Goal: Information Seeking & Learning: Check status

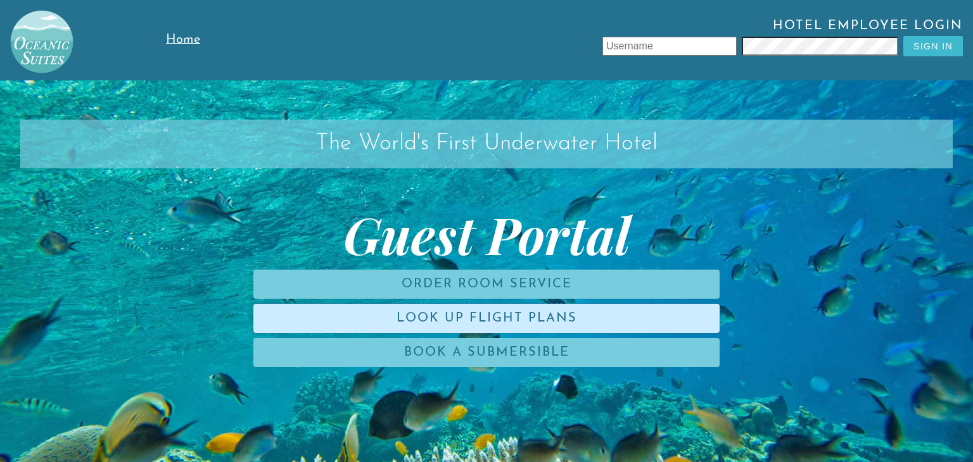
click at [531, 325] on link "Look Up Flight Plans" at bounding box center [486, 318] width 466 height 29
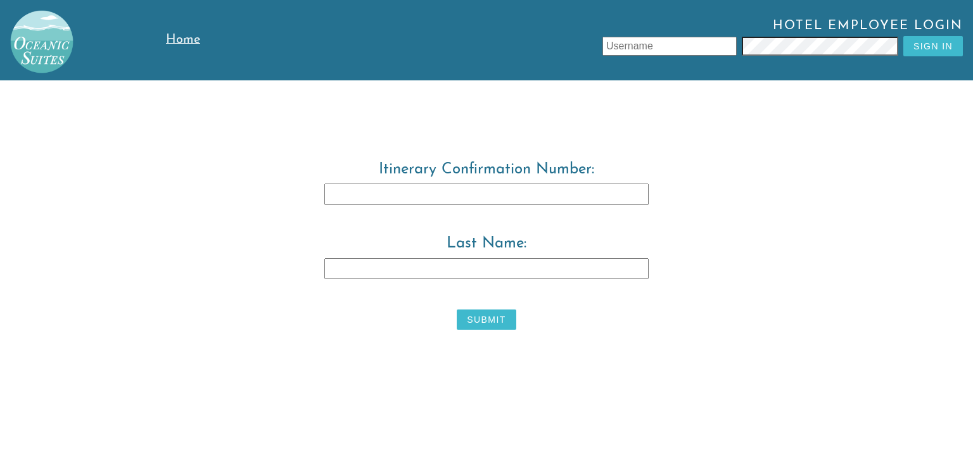
click at [515, 199] on input "Itinerary Confirmation Number:" at bounding box center [486, 195] width 324 height 22
type input "3829483"
type input "[PERSON_NAME]"
click at [486, 318] on button "Submit" at bounding box center [485, 320] width 59 height 20
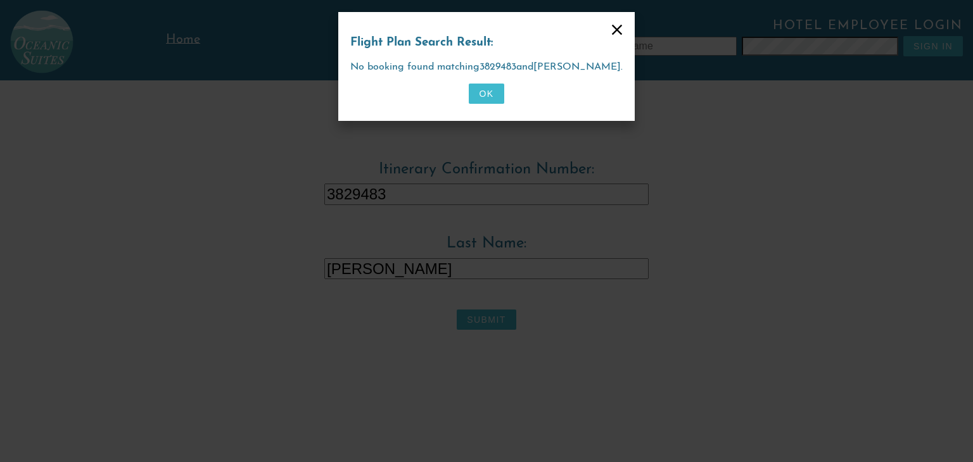
click at [484, 99] on button "OK" at bounding box center [486, 94] width 35 height 20
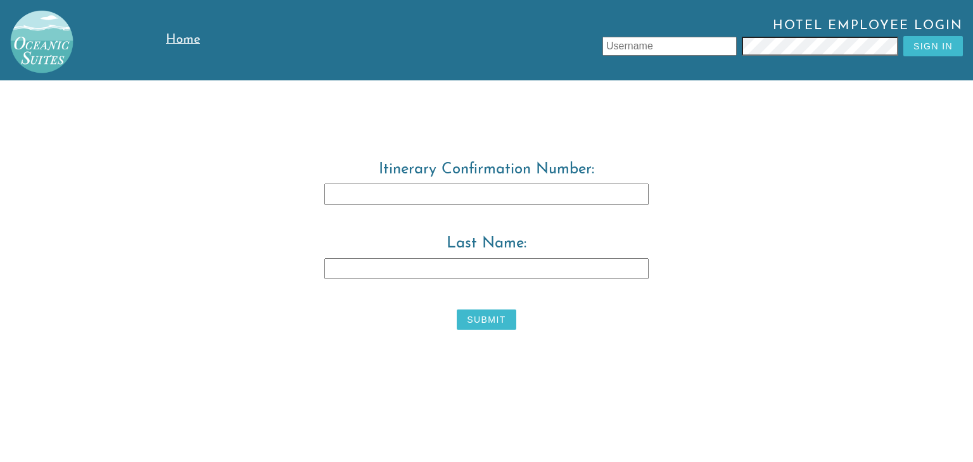
click at [179, 44] on span "Home" at bounding box center [183, 40] width 34 height 13
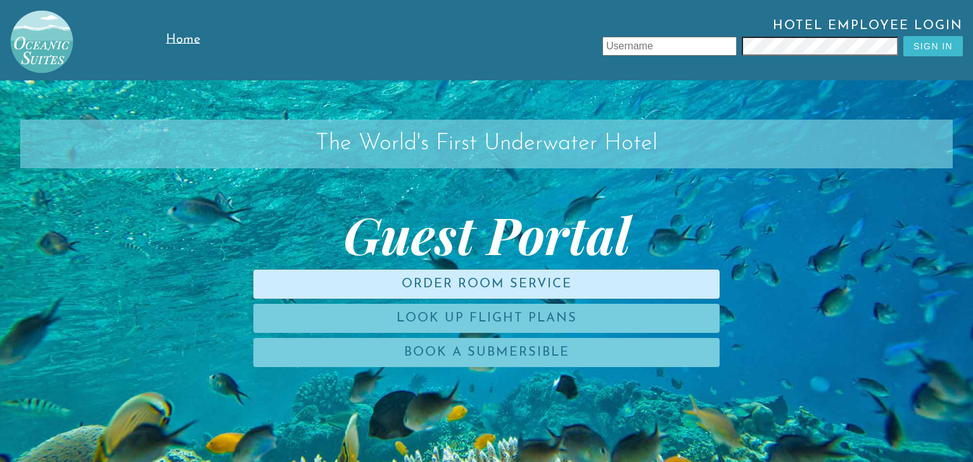
click at [503, 289] on link "Order Room Service" at bounding box center [486, 284] width 466 height 29
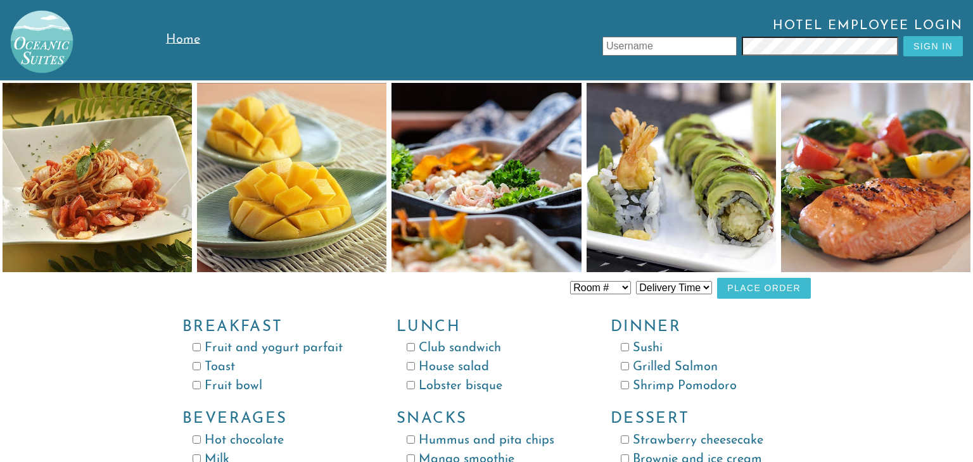
click at [168, 37] on span "Home" at bounding box center [183, 40] width 34 height 13
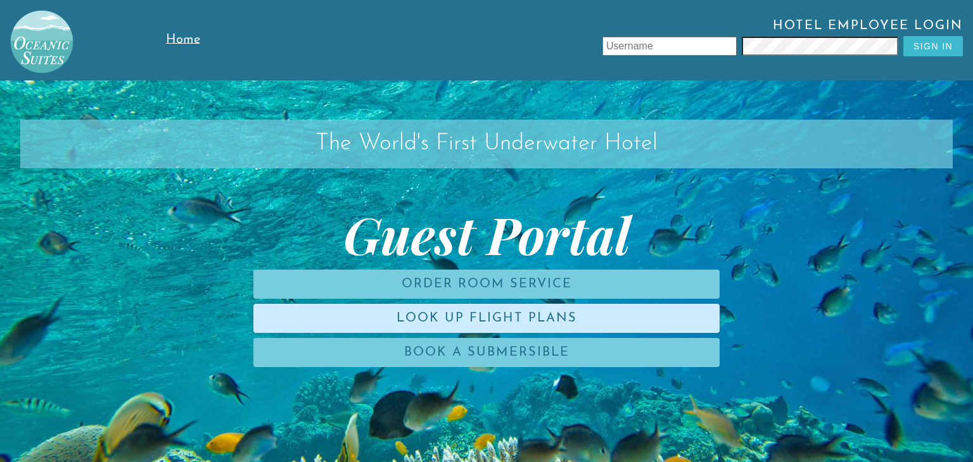
click at [525, 316] on link "Look Up Flight Plans" at bounding box center [486, 318] width 466 height 29
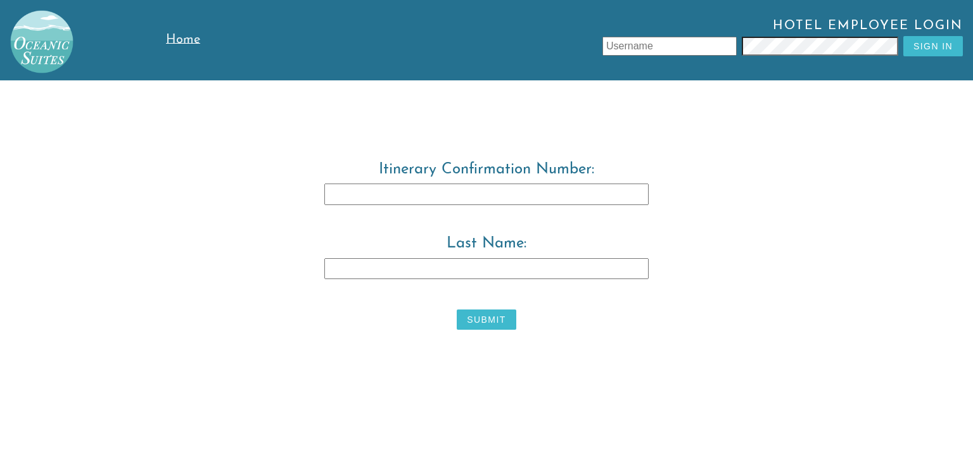
click at [451, 267] on input "Last Name:" at bounding box center [486, 269] width 324 height 22
type input "[PERSON_NAME]"
click at [471, 195] on input "Itinerary Confirmation Number:" at bounding box center [486, 195] width 324 height 22
type input "Starfish28"
click at [491, 314] on button "Submit" at bounding box center [485, 320] width 59 height 20
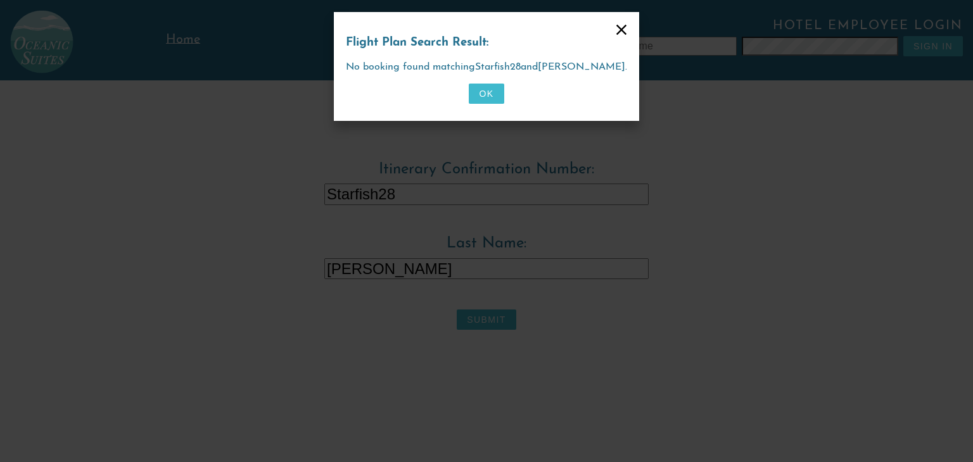
click at [489, 92] on button "OK" at bounding box center [486, 94] width 35 height 20
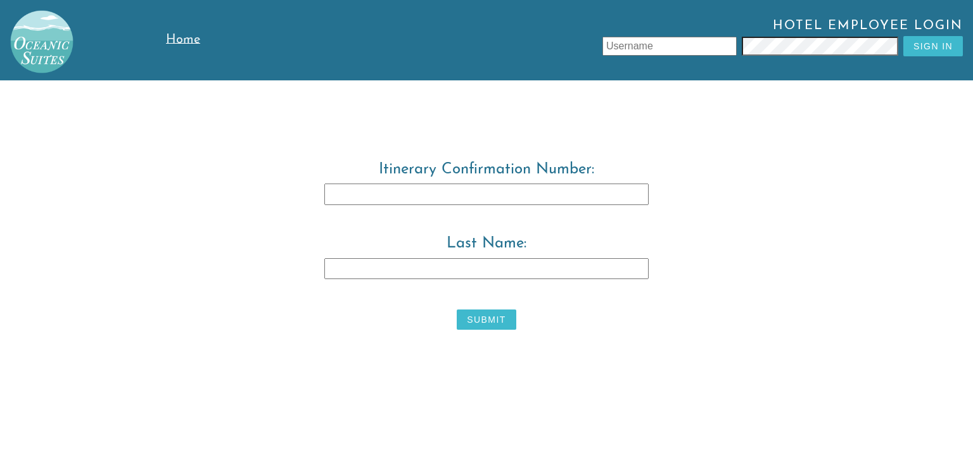
click at [441, 192] on input "Itinerary Confirmation Number:" at bounding box center [486, 195] width 324 height 22
type input "3829483"
click at [417, 267] on input "Last Name:" at bounding box center [486, 269] width 324 height 22
type input "[PERSON_NAME]"
click at [470, 314] on button "Submit" at bounding box center [485, 320] width 59 height 20
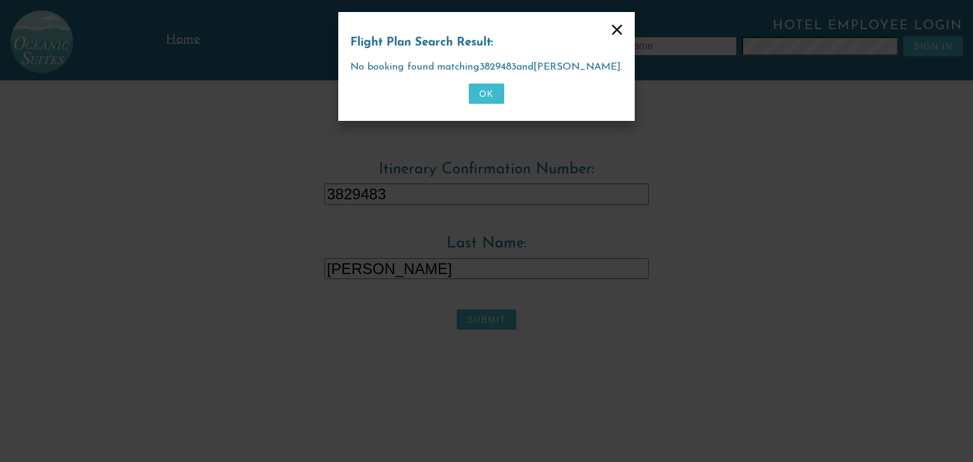
click at [484, 92] on button "OK" at bounding box center [486, 94] width 35 height 20
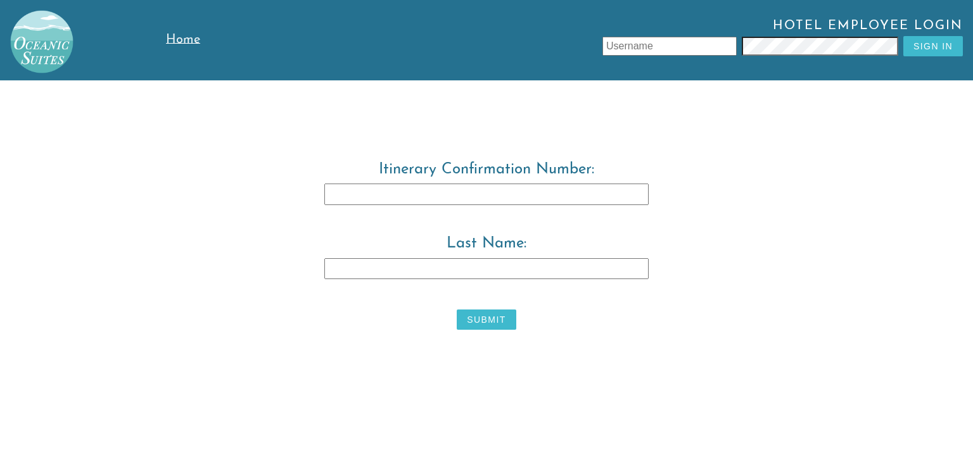
click at [401, 201] on input "Itinerary Confirmation Number:" at bounding box center [486, 195] width 324 height 22
type input "B2910"
click at [343, 270] on input "Last Name:" at bounding box center [486, 269] width 324 height 22
type input "[PERSON_NAME]"
click at [493, 319] on button "Submit" at bounding box center [485, 320] width 59 height 20
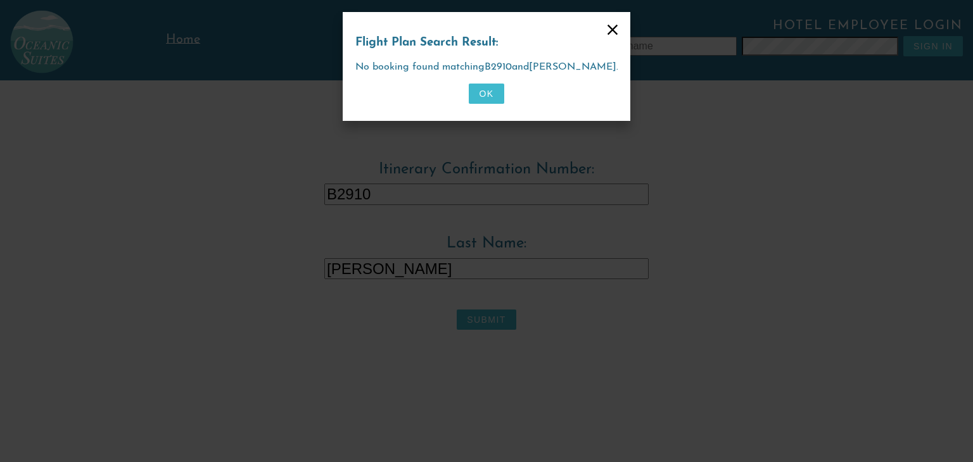
click at [491, 93] on button "OK" at bounding box center [486, 94] width 35 height 20
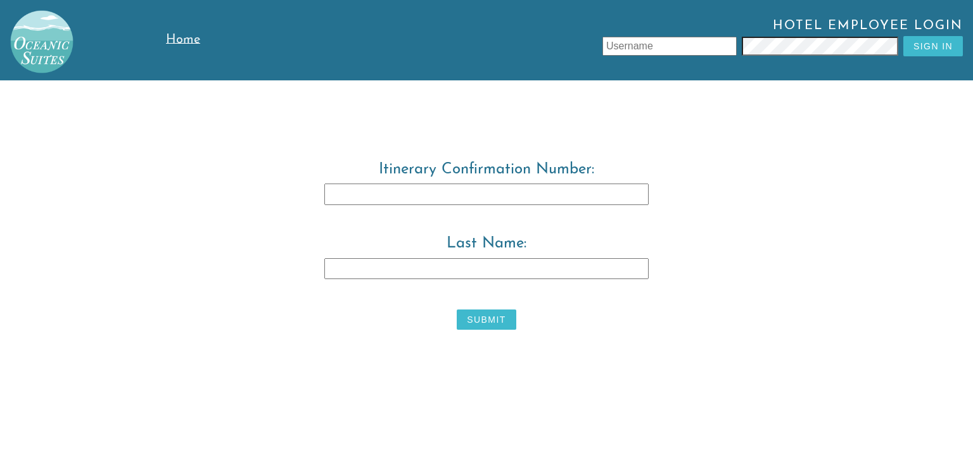
click at [182, 36] on span "Home" at bounding box center [183, 40] width 34 height 13
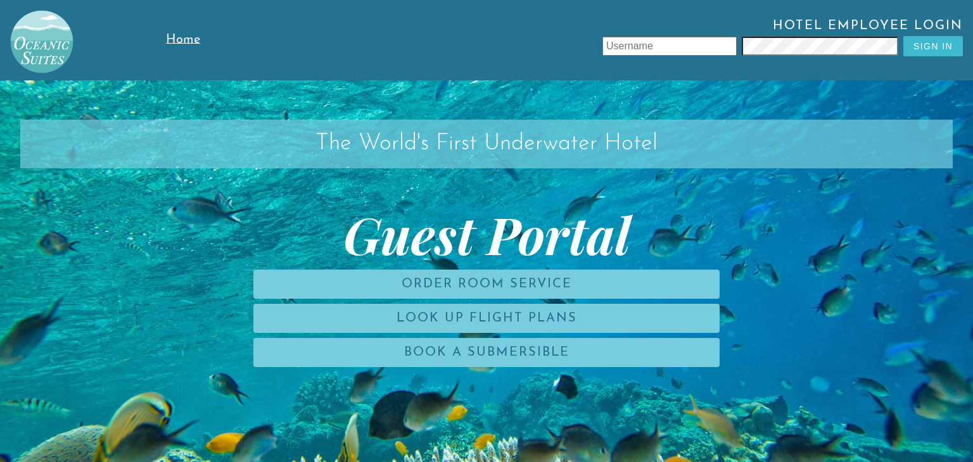
click at [679, 45] on input "text" at bounding box center [669, 46] width 134 height 19
type input "leonziotore"
click at [932, 49] on button "Sign In" at bounding box center [933, 46] width 60 height 20
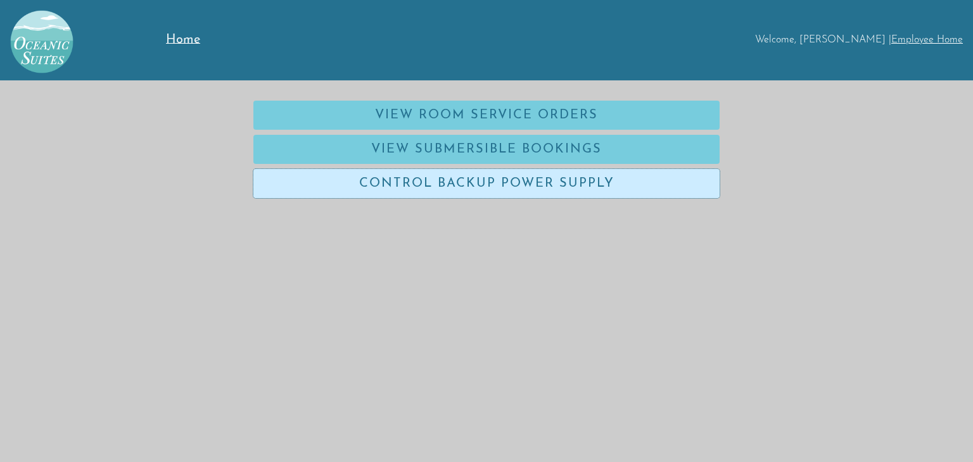
click at [615, 188] on link "Control Backup Power Supply" at bounding box center [486, 183] width 466 height 29
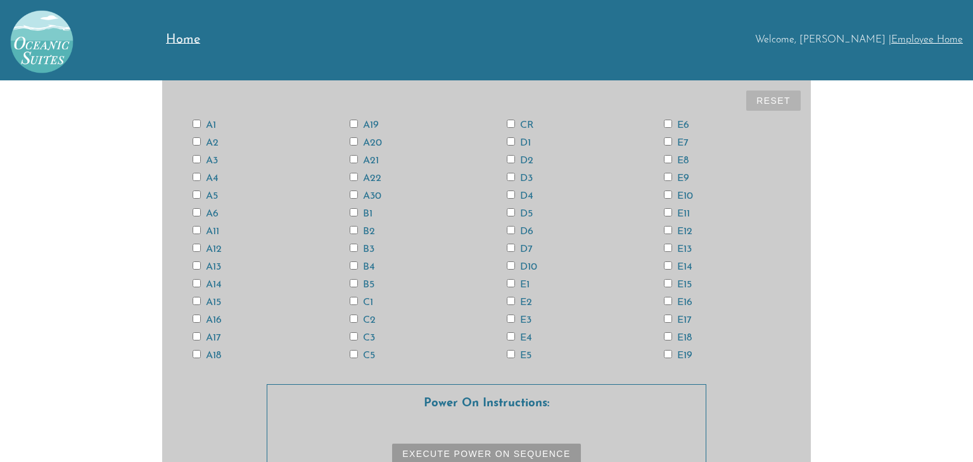
click at [507, 123] on input "CR" at bounding box center [511, 124] width 8 height 8
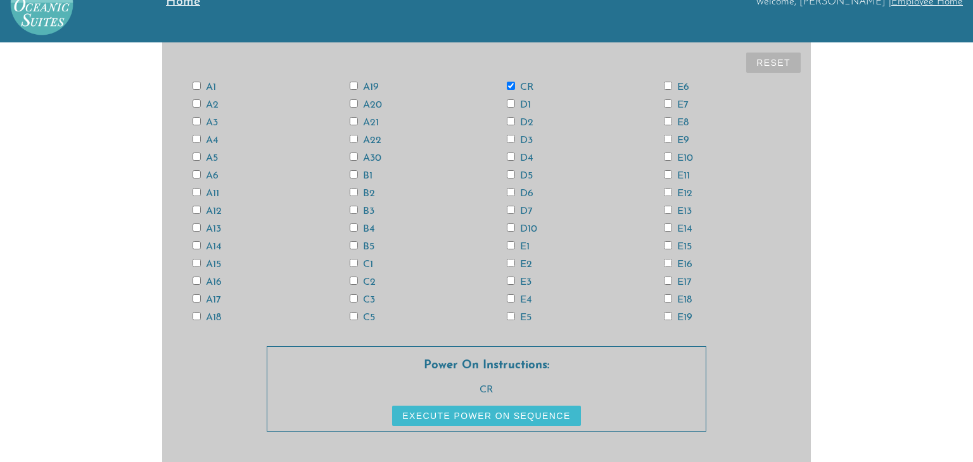
click at [520, 420] on button "Execute Power On Sequence" at bounding box center [486, 416] width 188 height 20
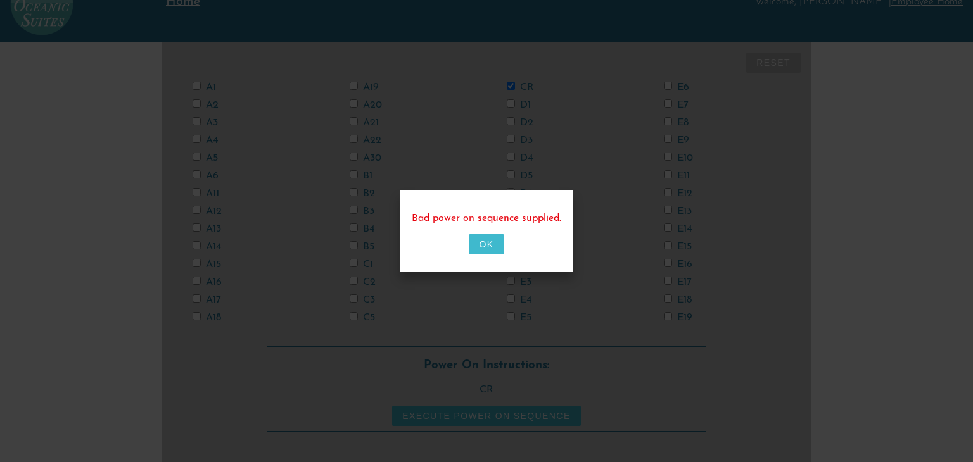
click at [479, 245] on button "OK" at bounding box center [486, 244] width 35 height 20
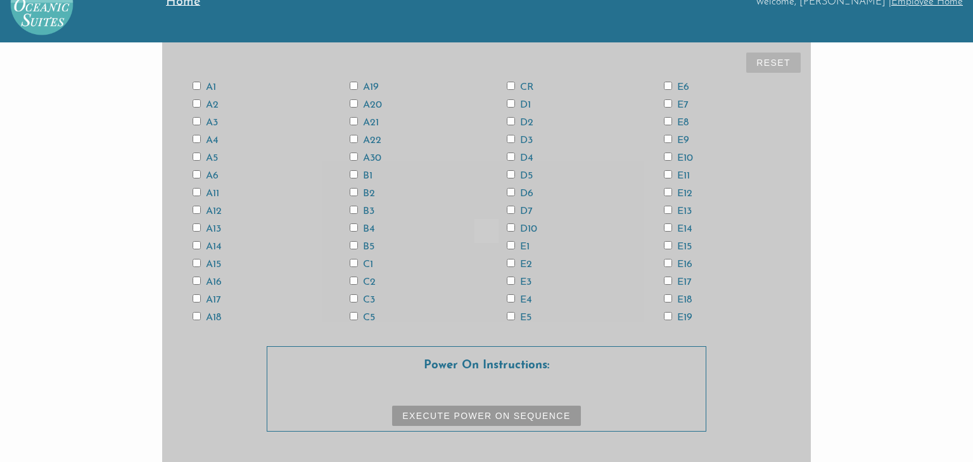
scroll to position [38, 0]
click at [510, 87] on input "CR" at bounding box center [511, 86] width 8 height 8
checkbox input "true"
click at [665, 315] on input "E19" at bounding box center [668, 316] width 8 height 8
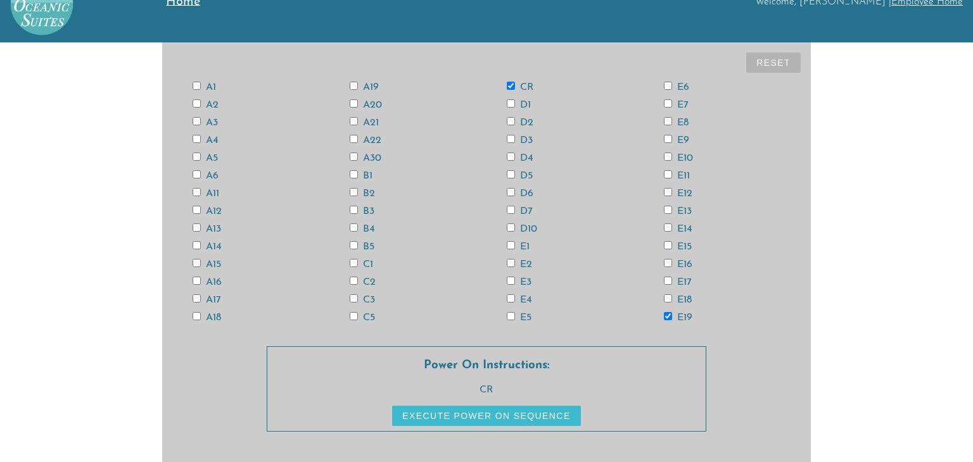
checkbox input "true"
click at [783, 63] on button "Reset" at bounding box center [773, 63] width 54 height 20
checkbox input "false"
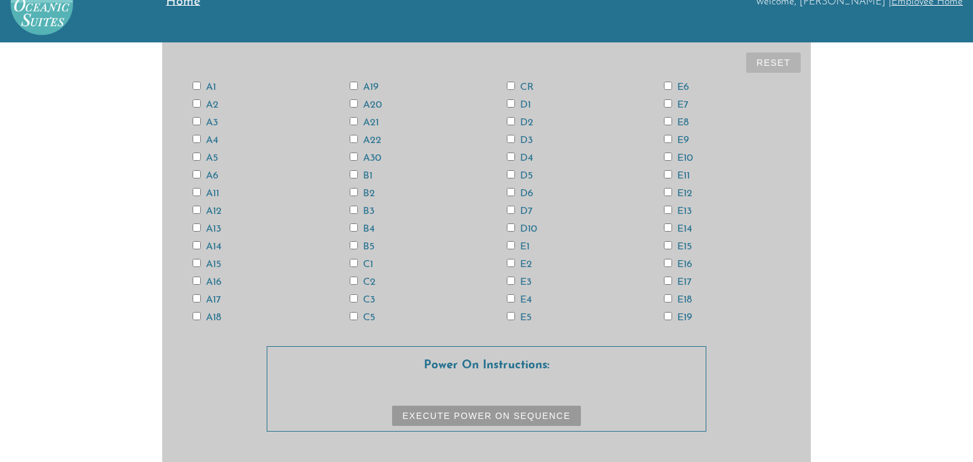
click at [507, 82] on input "CR" at bounding box center [511, 86] width 8 height 8
checkbox input "true"
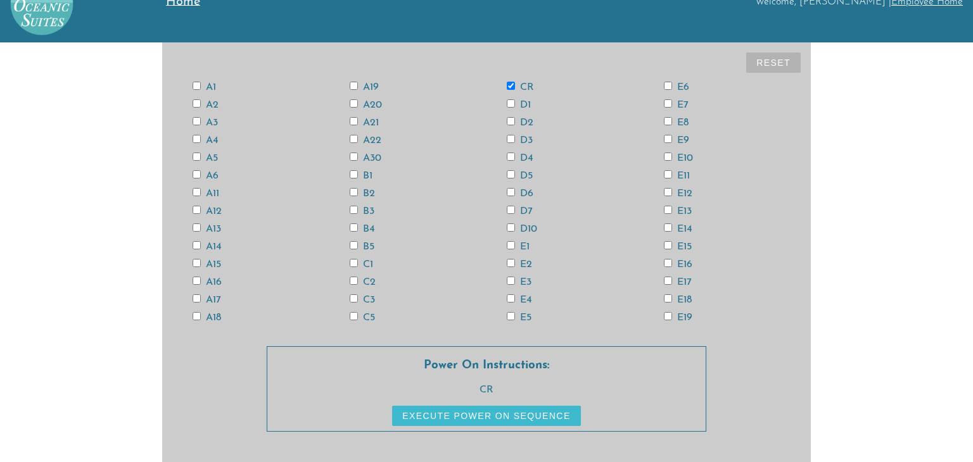
click at [669, 244] on input "E15" at bounding box center [668, 245] width 8 height 8
checkbox input "true"
click at [670, 213] on input "E13" at bounding box center [668, 210] width 8 height 8
checkbox input "true"
click at [508, 314] on input "E5" at bounding box center [511, 316] width 8 height 8
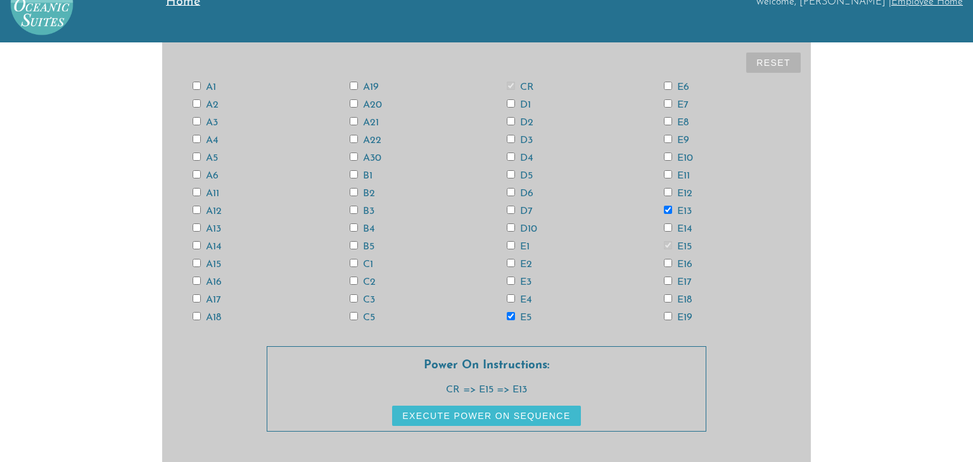
checkbox input "true"
click at [351, 123] on input "A21" at bounding box center [353, 121] width 8 height 8
checkbox input "true"
click at [354, 85] on input "A19" at bounding box center [353, 86] width 8 height 8
checkbox input "true"
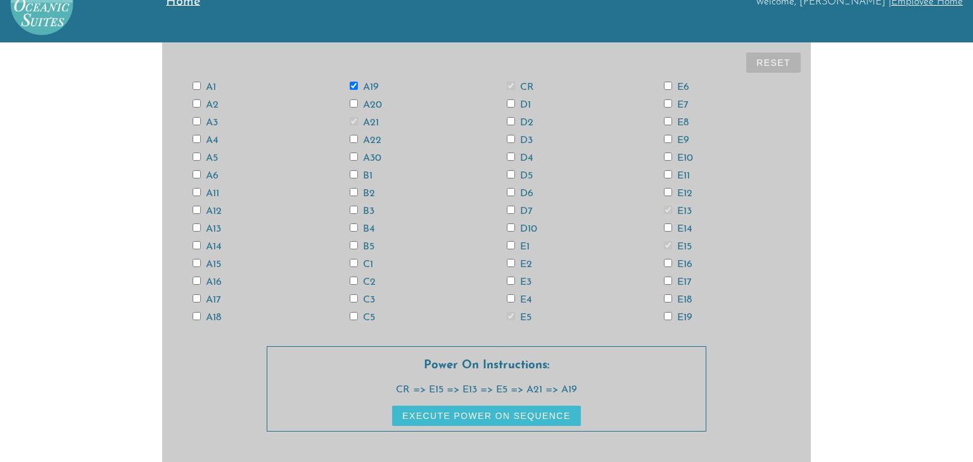
click at [196, 122] on input "A3" at bounding box center [196, 121] width 8 height 8
checkbox input "true"
click at [195, 174] on input "A6" at bounding box center [196, 174] width 8 height 8
checkbox input "true"
click at [197, 244] on input "A14" at bounding box center [196, 245] width 8 height 8
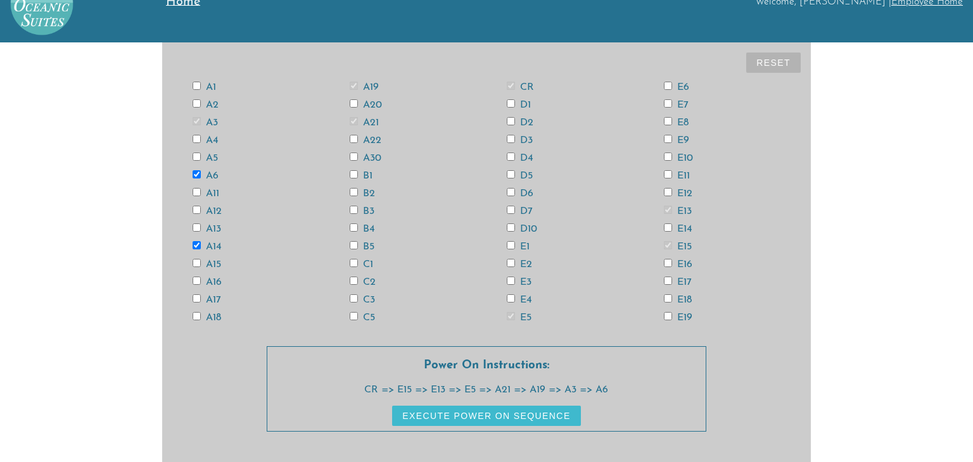
checkbox input "true"
click at [353, 101] on input "A20" at bounding box center [353, 103] width 8 height 8
checkbox input "true"
click at [512, 191] on input "D6" at bounding box center [511, 192] width 8 height 8
checkbox input "true"
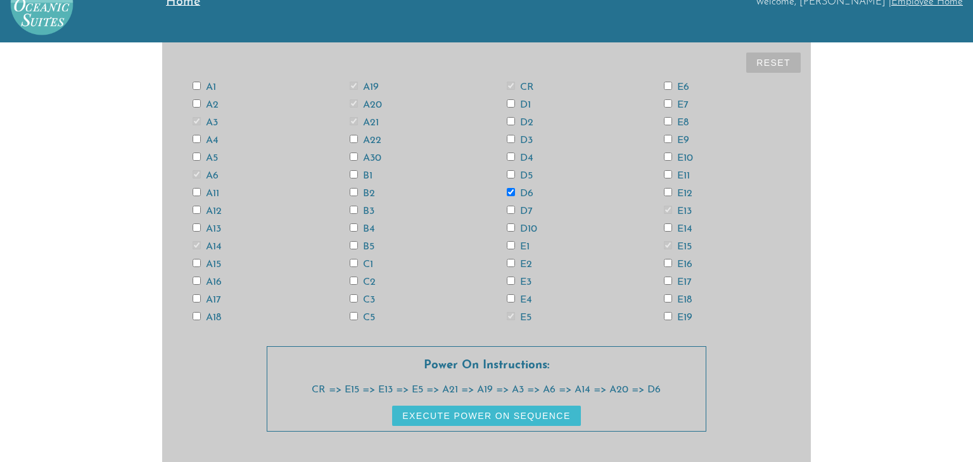
click at [669, 194] on input "E12" at bounding box center [668, 192] width 8 height 8
checkbox input "true"
click at [667, 227] on input "E14" at bounding box center [668, 227] width 8 height 8
checkbox input "true"
click at [666, 296] on input "E18" at bounding box center [668, 298] width 8 height 8
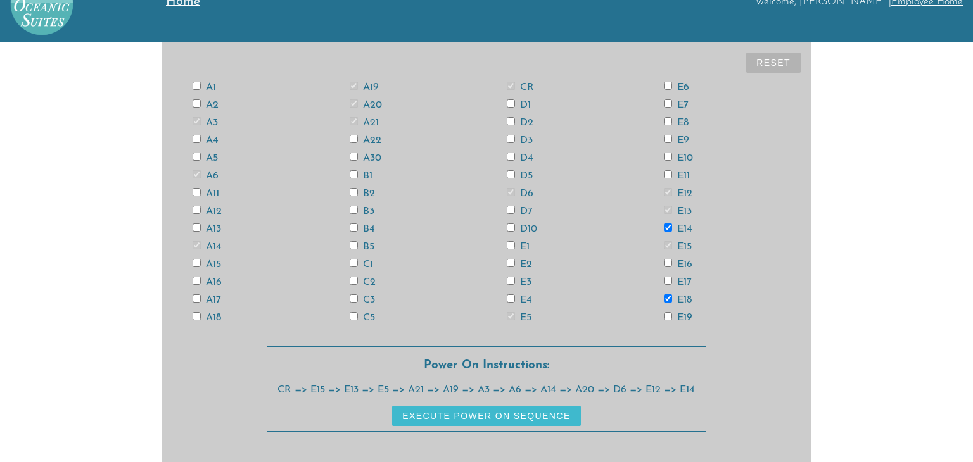
checkbox input "true"
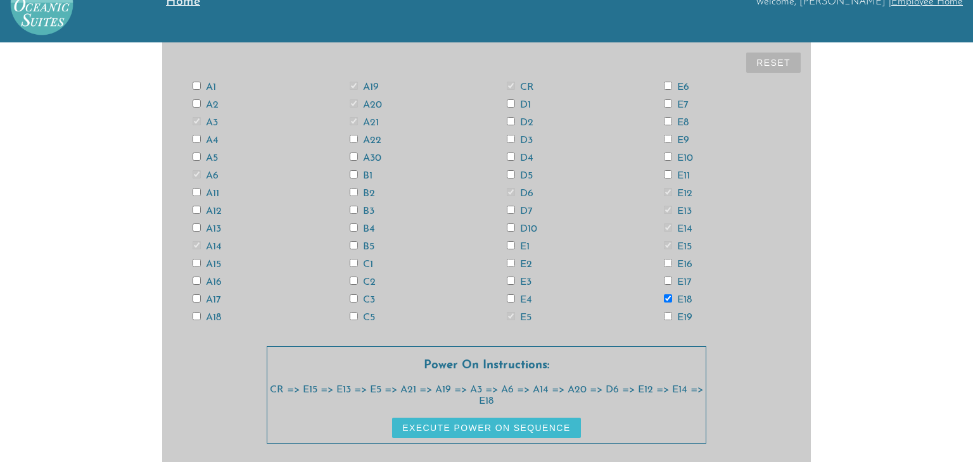
click at [774, 68] on button "Reset" at bounding box center [773, 63] width 54 height 20
checkbox input "false"
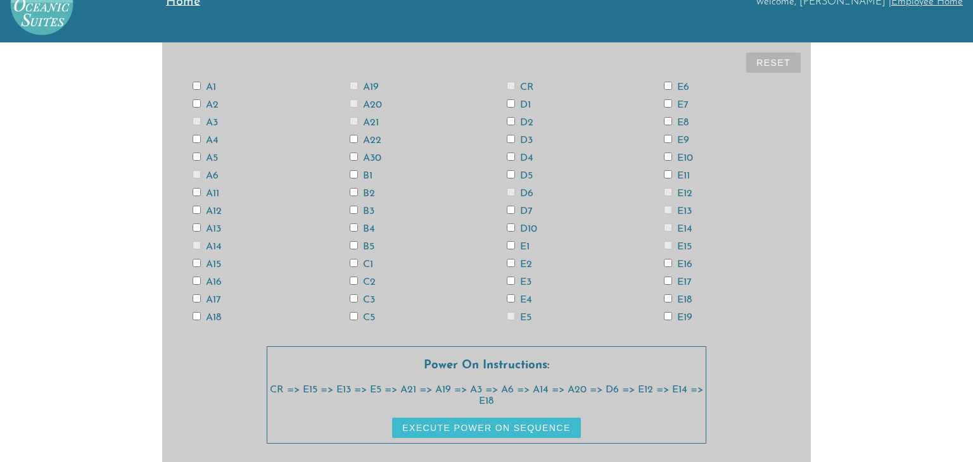
checkbox input "false"
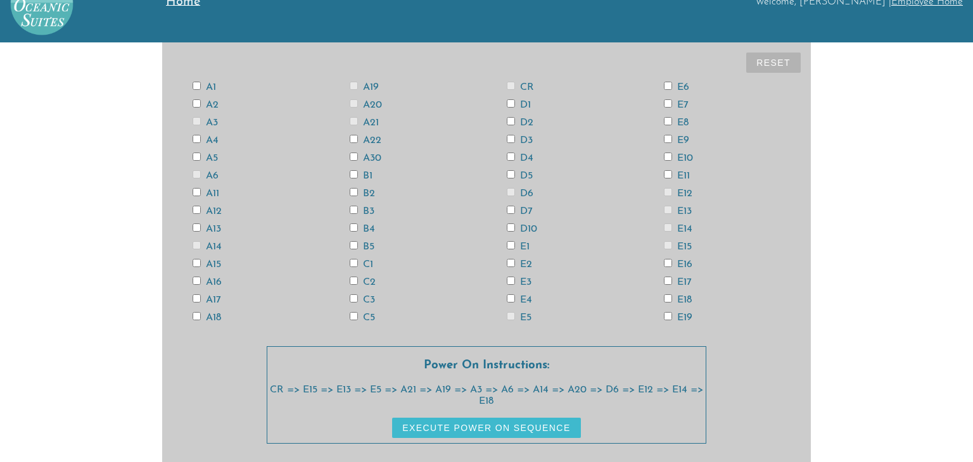
checkbox input "false"
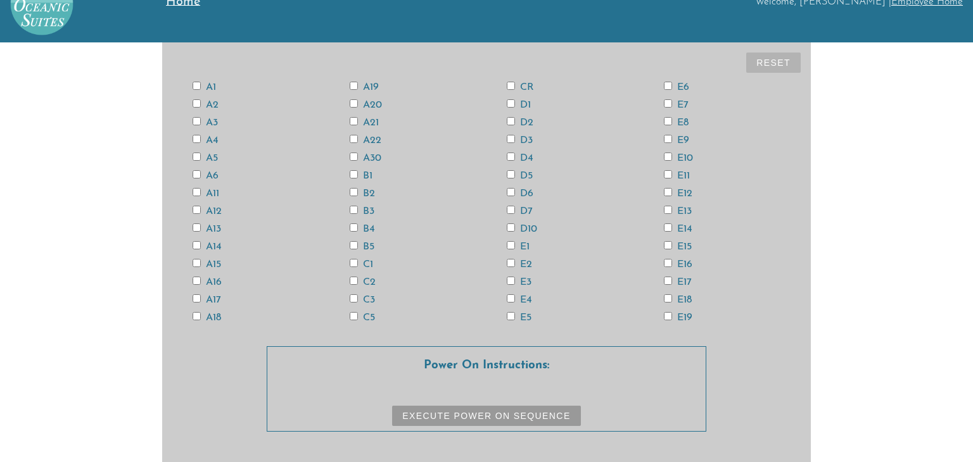
click at [774, 68] on button "Reset" at bounding box center [773, 63] width 54 height 20
click at [509, 87] on input "CR" at bounding box center [511, 86] width 8 height 8
checkbox input "true"
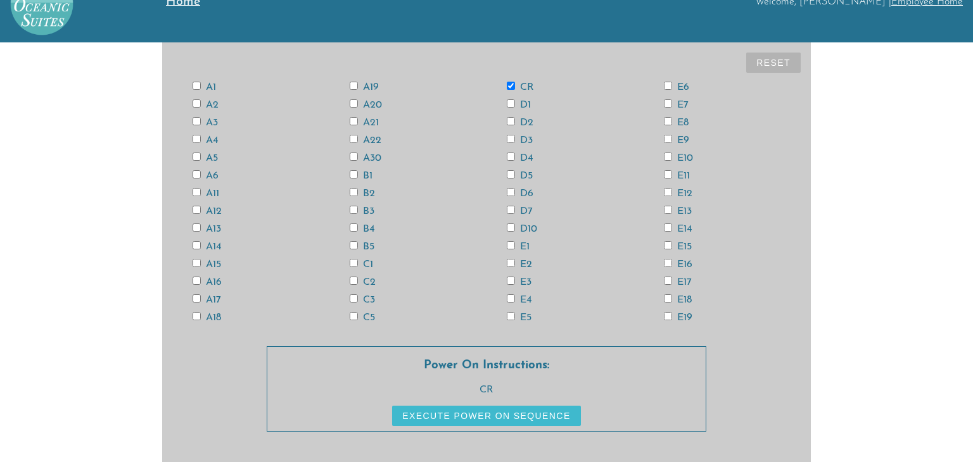
click at [668, 246] on input "E15" at bounding box center [668, 245] width 8 height 8
checkbox input "true"
click at [667, 210] on input "E13" at bounding box center [668, 210] width 8 height 8
checkbox input "true"
click at [510, 316] on input "E5" at bounding box center [511, 316] width 8 height 8
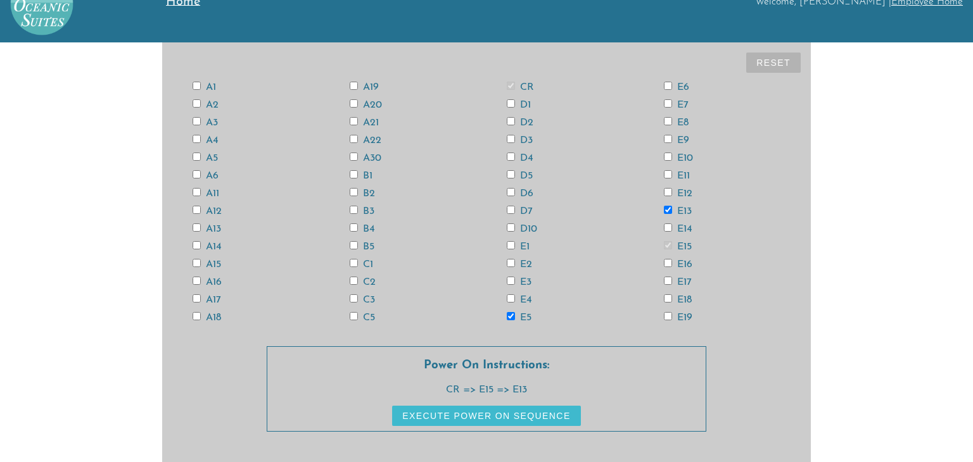
checkbox input "true"
click at [355, 120] on input "A21" at bounding box center [353, 121] width 8 height 8
checkbox input "true"
click at [351, 85] on input "A19" at bounding box center [353, 86] width 8 height 8
checkbox input "true"
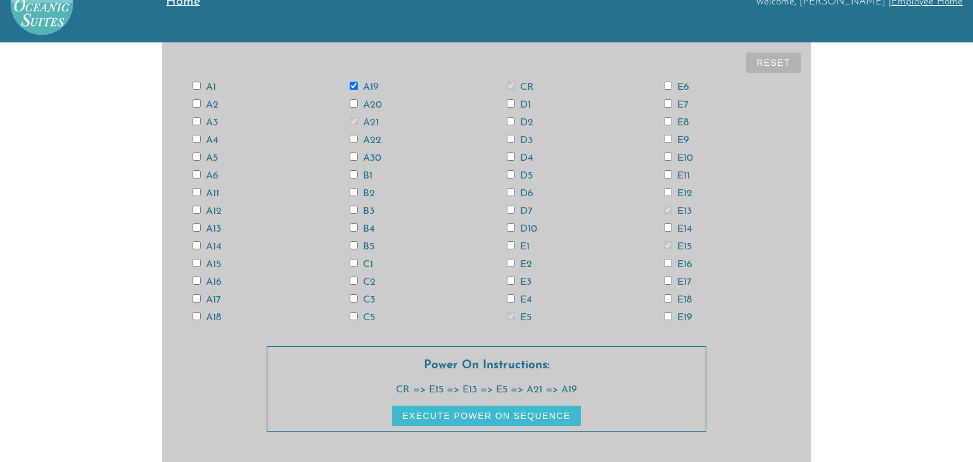
click at [198, 119] on input "A3" at bounding box center [196, 121] width 8 height 8
checkbox input "true"
click at [197, 175] on input "A6" at bounding box center [196, 174] width 8 height 8
checkbox input "true"
click at [195, 244] on input "A14" at bounding box center [196, 245] width 8 height 8
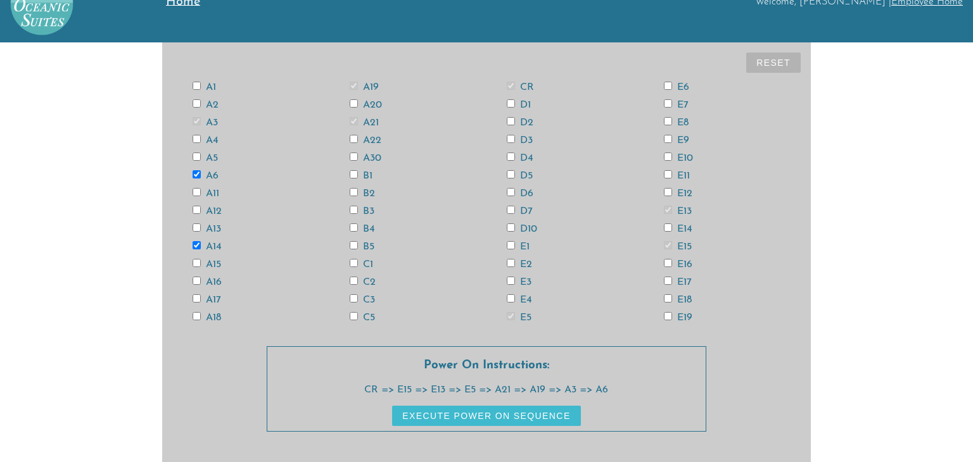
checkbox input "true"
click at [508, 191] on input "D6" at bounding box center [511, 192] width 8 height 8
checkbox input "true"
click at [670, 195] on input "E12" at bounding box center [668, 192] width 8 height 8
checkbox input "true"
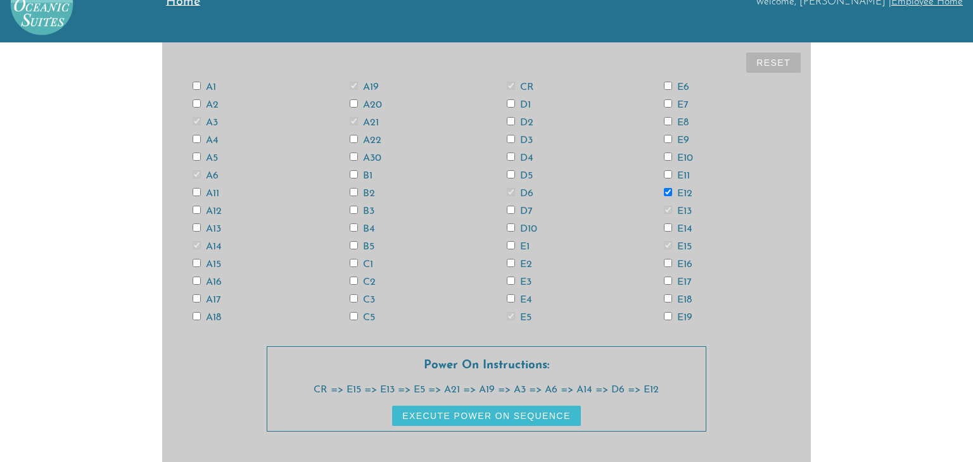
click at [669, 227] on input "E14" at bounding box center [668, 227] width 8 height 8
checkbox input "true"
click at [670, 301] on input "E18" at bounding box center [668, 298] width 8 height 8
checkbox input "true"
click at [355, 104] on input "A20" at bounding box center [353, 103] width 8 height 8
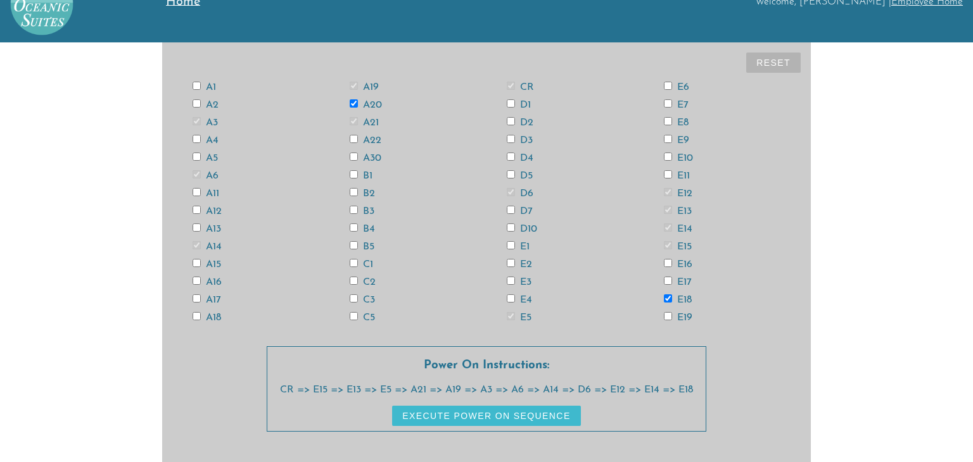
checkbox input "true"
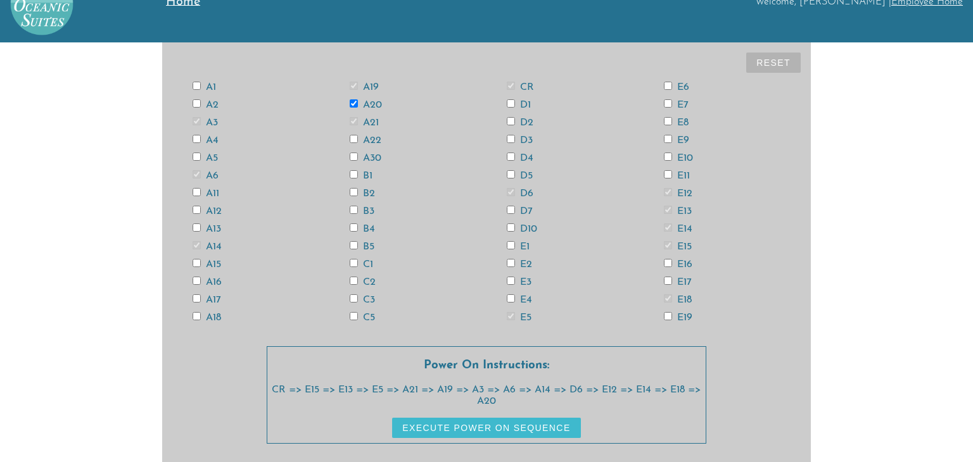
click at [420, 427] on button "Execute Power On Sequence" at bounding box center [486, 428] width 188 height 20
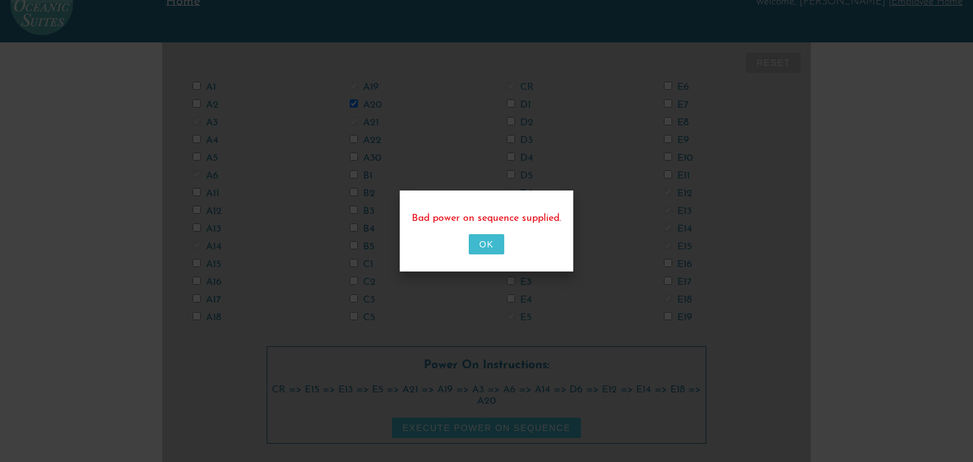
scroll to position [0, 0]
click at [487, 251] on button "OK" at bounding box center [486, 244] width 35 height 20
checkbox input "false"
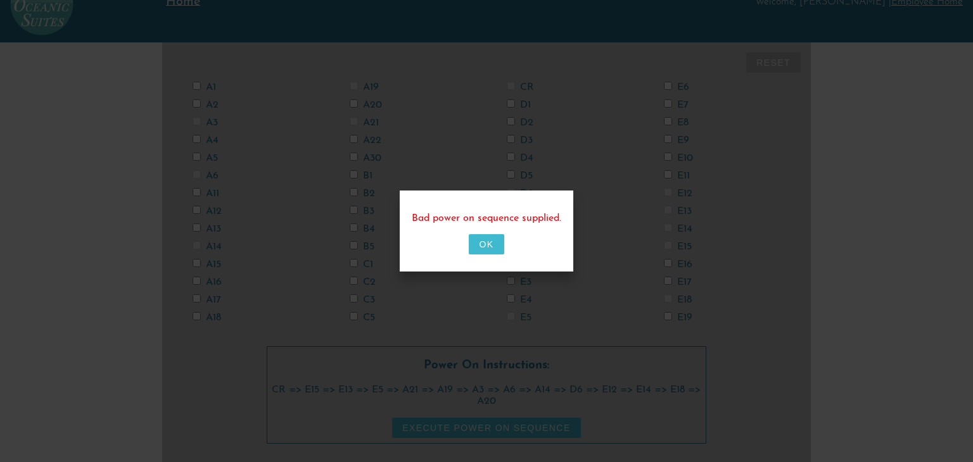
checkbox input "false"
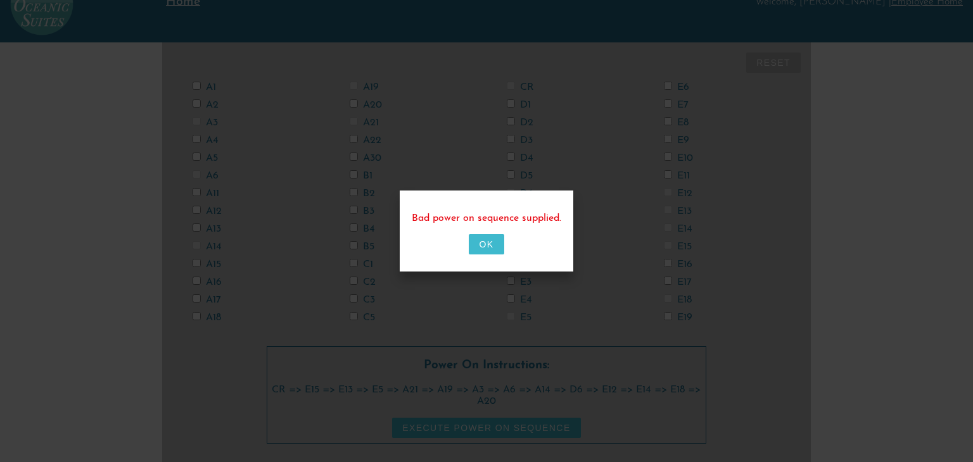
checkbox input "false"
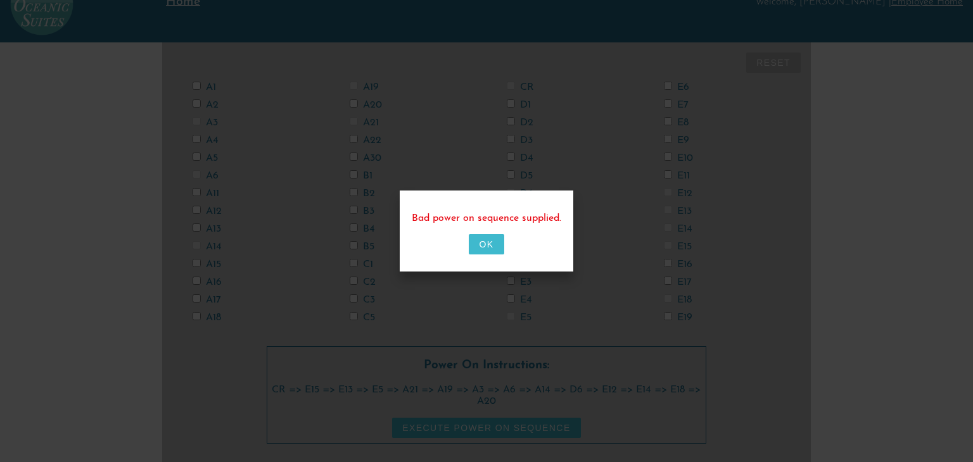
checkbox input "false"
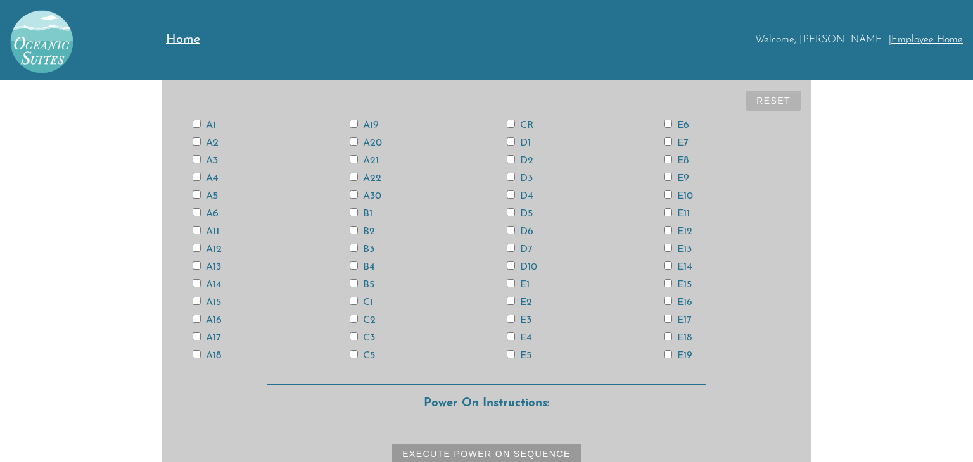
click at [917, 39] on link "Employee Home" at bounding box center [927, 40] width 72 height 10
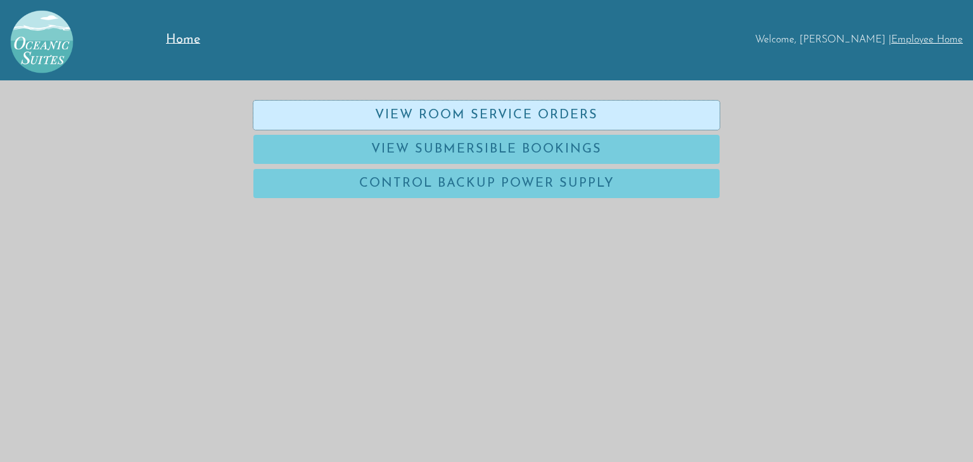
click at [664, 116] on link "View Room Service Orders" at bounding box center [486, 115] width 466 height 29
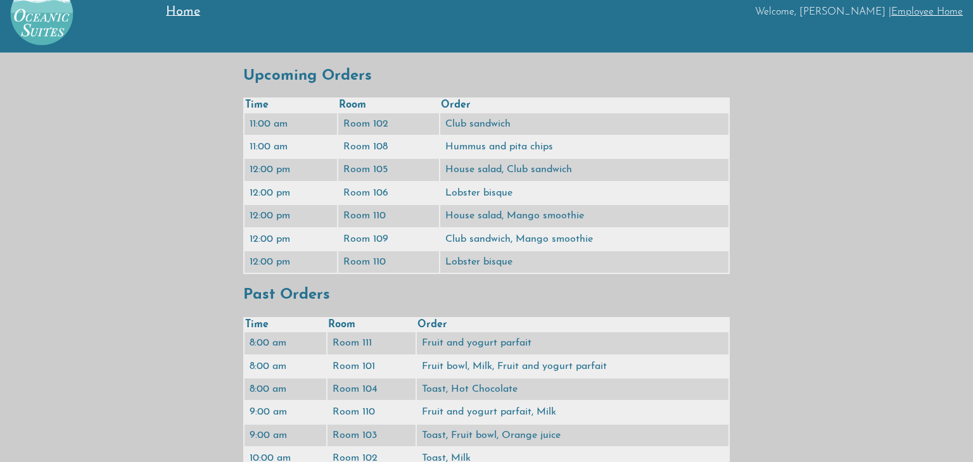
scroll to position [35, 0]
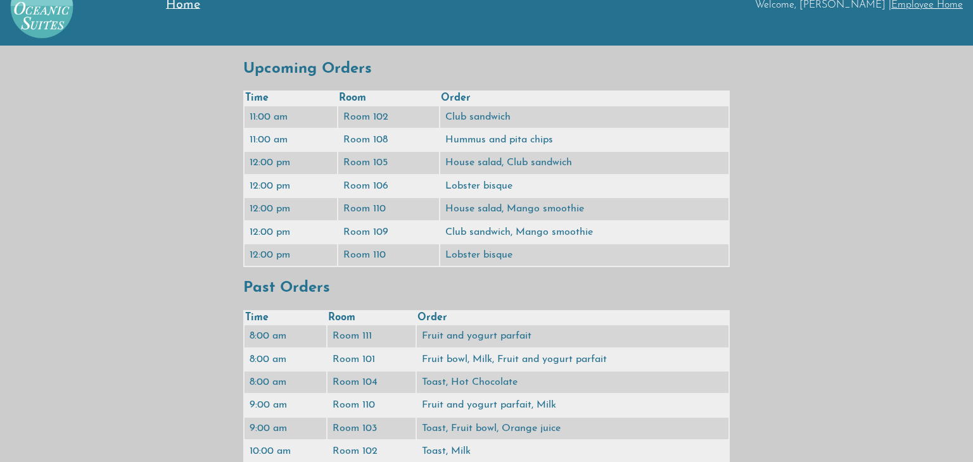
click at [922, 6] on link "Employee Home" at bounding box center [927, 5] width 72 height 10
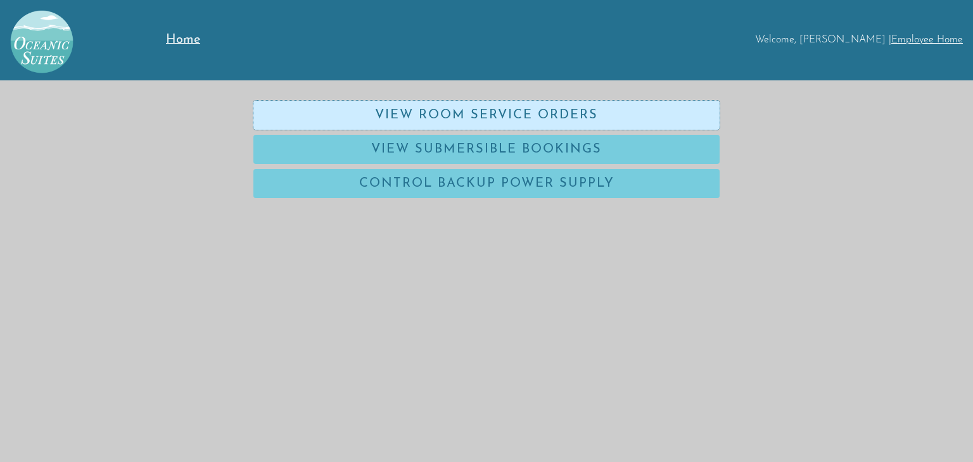
click at [626, 116] on link "View Room Service Orders" at bounding box center [486, 115] width 466 height 29
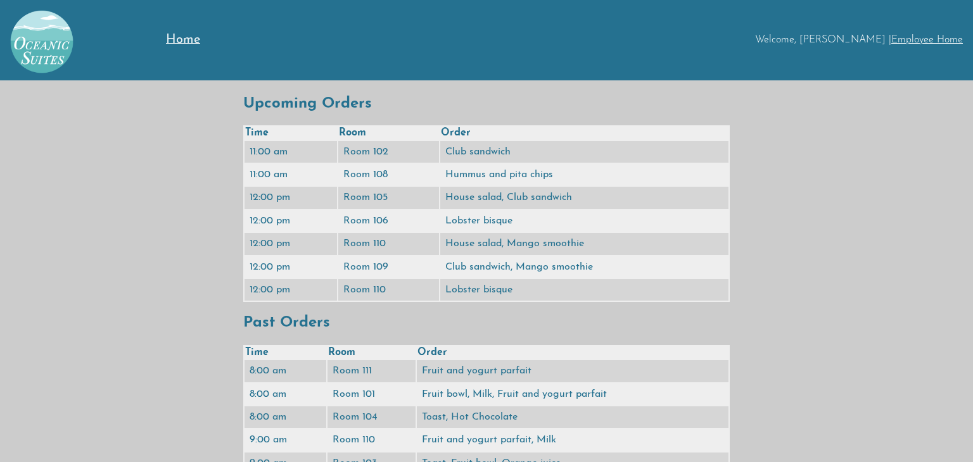
scroll to position [35, 0]
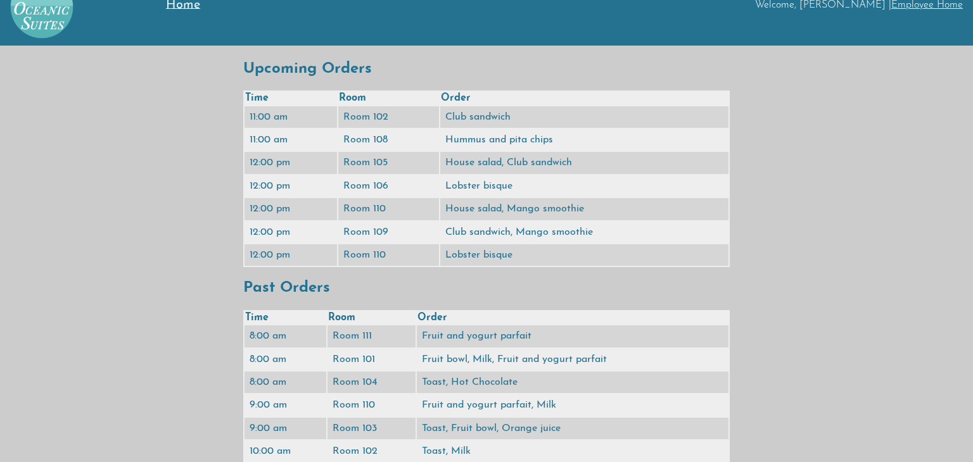
click at [916, 6] on link "Employee Home" at bounding box center [927, 5] width 72 height 10
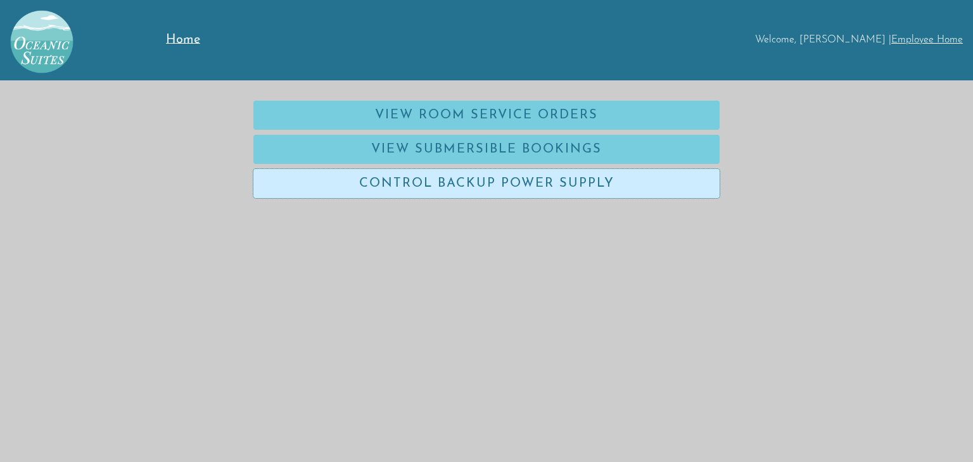
click at [634, 194] on link "Control Backup Power Supply" at bounding box center [486, 183] width 466 height 29
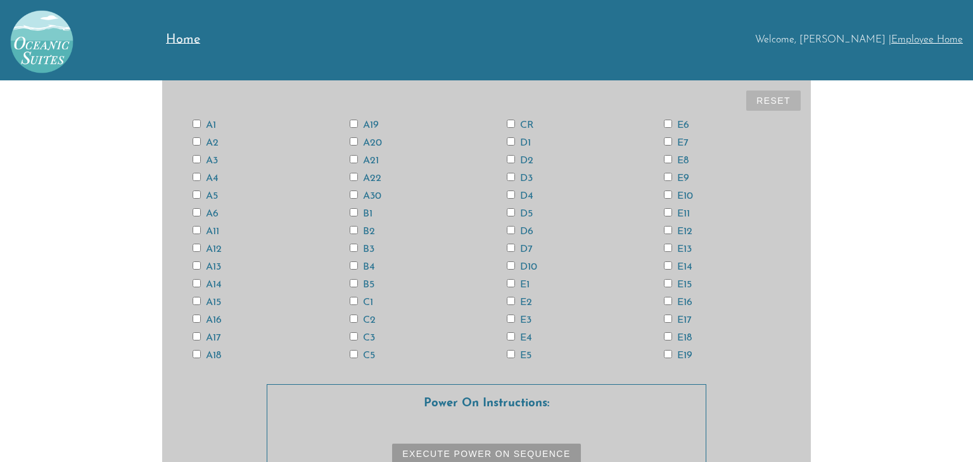
click at [509, 125] on input "CR" at bounding box center [511, 124] width 8 height 8
checkbox input "true"
click at [667, 284] on input "E15" at bounding box center [668, 283] width 8 height 8
checkbox input "true"
click at [665, 246] on input "E13" at bounding box center [668, 248] width 8 height 8
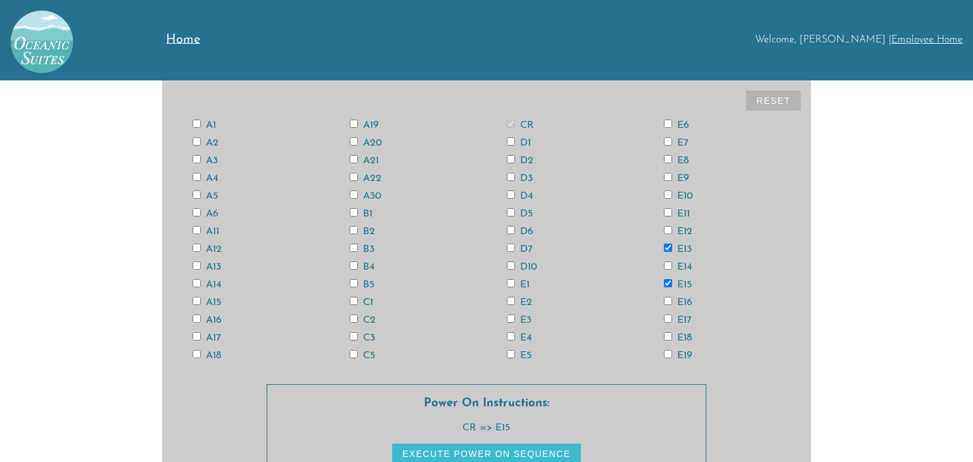
checkbox input "true"
click at [199, 263] on input "A13" at bounding box center [196, 265] width 8 height 8
checkbox input "true"
click at [191, 230] on div "A11" at bounding box center [250, 231] width 157 height 10
click at [194, 229] on input "A11" at bounding box center [196, 230] width 8 height 8
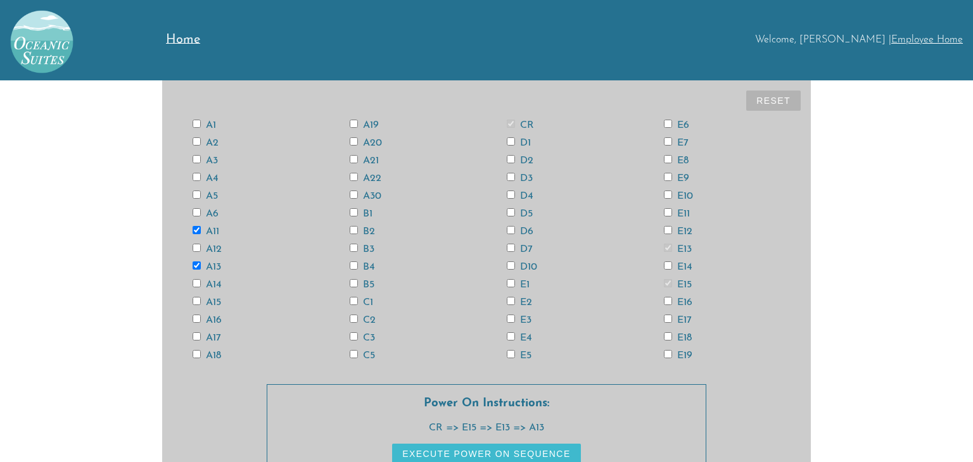
checkbox input "true"
click at [196, 158] on input "A3" at bounding box center [196, 159] width 8 height 8
checkbox input "true"
click at [196, 208] on input "A6" at bounding box center [196, 212] width 8 height 8
checkbox input "true"
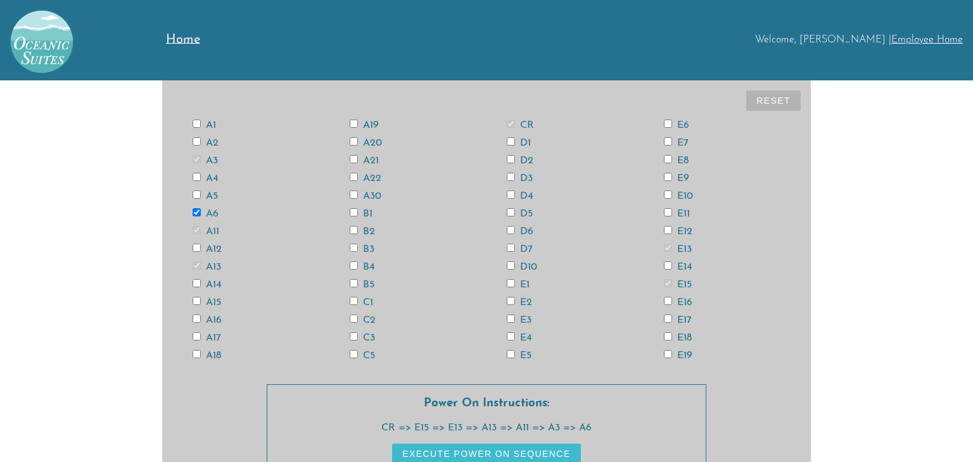
click at [198, 353] on input "A18" at bounding box center [196, 354] width 8 height 8
checkbox input "true"
click at [511, 227] on input "D6" at bounding box center [511, 230] width 8 height 8
checkbox input "true"
click at [510, 335] on input "E4" at bounding box center [511, 336] width 8 height 8
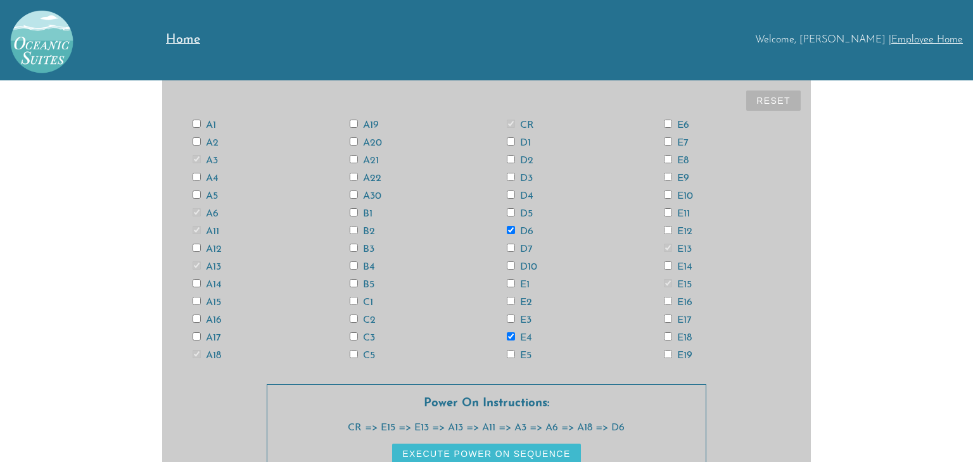
checkbox input "true"
click at [665, 230] on input "E12" at bounding box center [668, 230] width 8 height 8
checkbox input "true"
click at [666, 266] on input "E14" at bounding box center [668, 265] width 8 height 8
checkbox input "true"
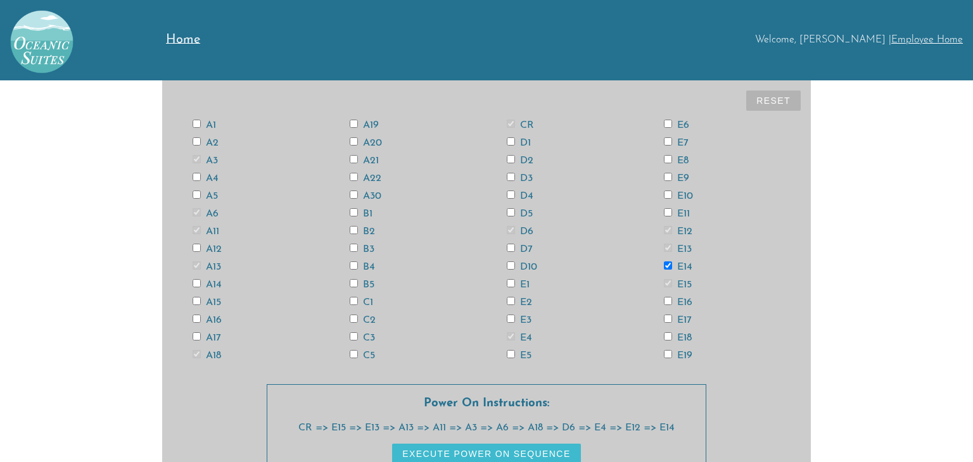
click at [666, 334] on input "E18" at bounding box center [668, 336] width 8 height 8
checkbox input "true"
click at [196, 246] on input "A12" at bounding box center [196, 248] width 8 height 8
checkbox input "true"
click at [406, 458] on button "Execute Power On Sequence" at bounding box center [486, 466] width 188 height 20
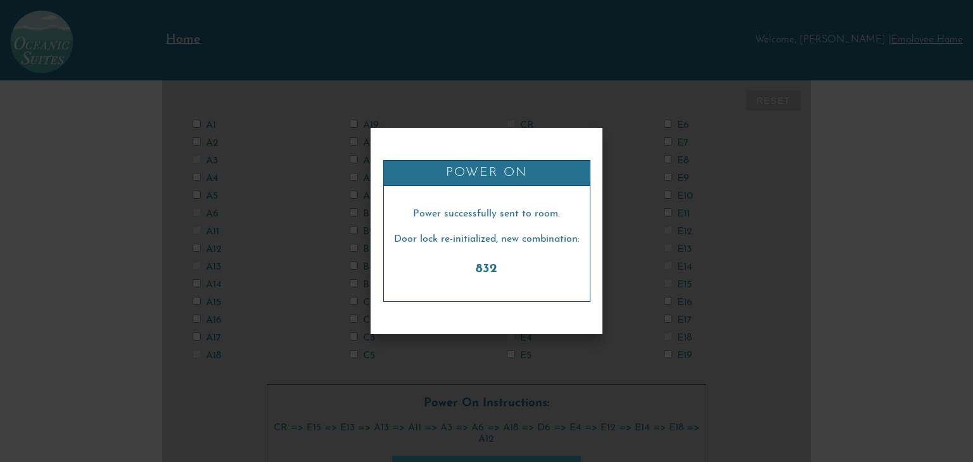
click at [525, 378] on div "Power On Power successfully sent to room. Door lock re-initialized, new combina…" at bounding box center [486, 231] width 973 height 462
checkbox input "false"
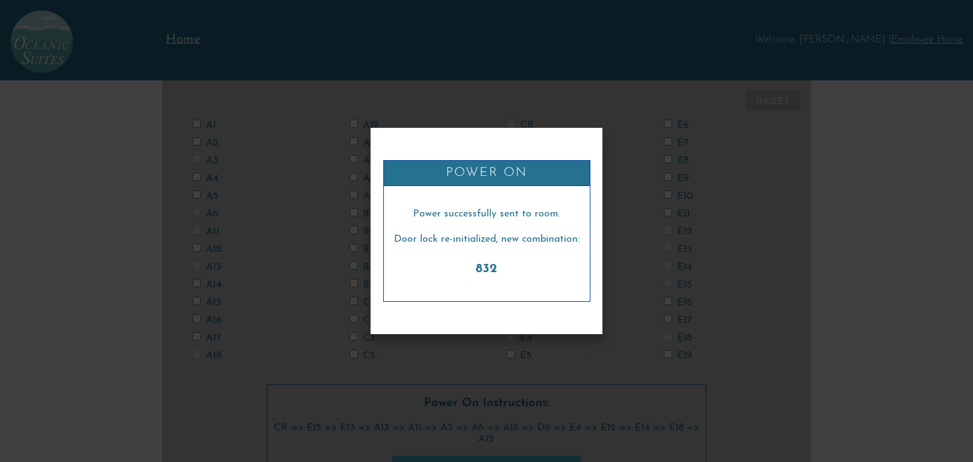
checkbox input "false"
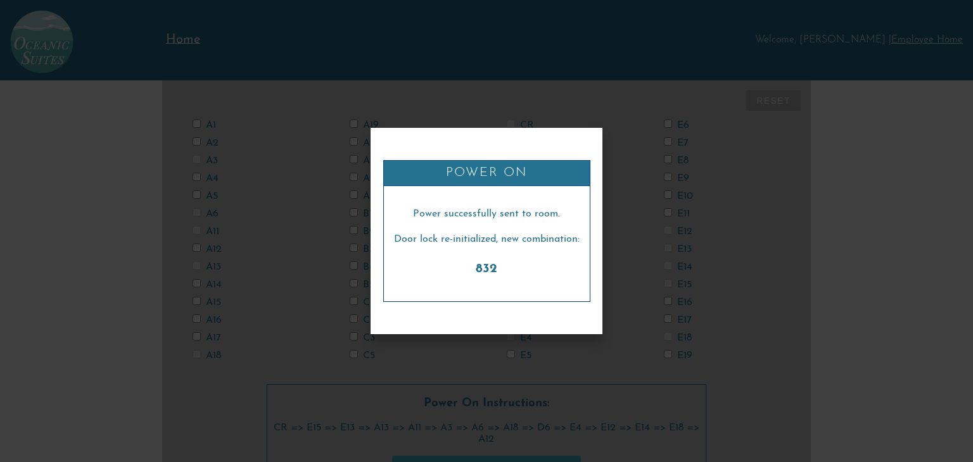
checkbox input "false"
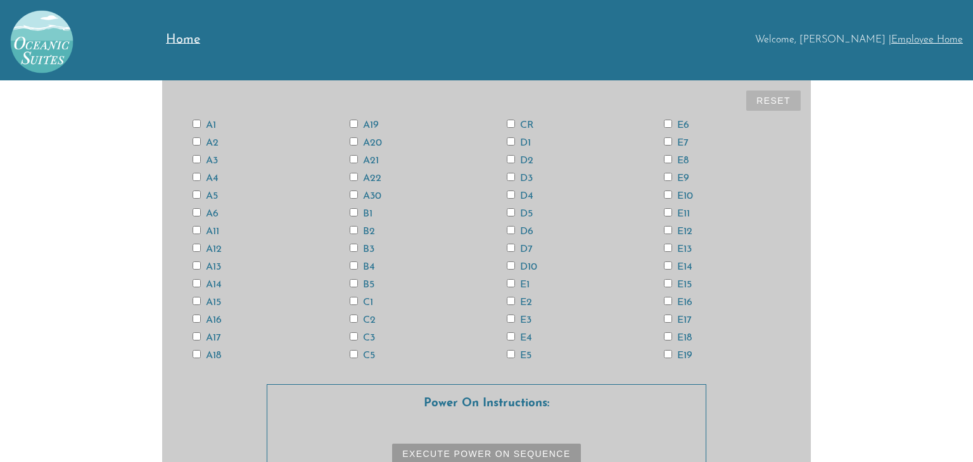
click at [940, 43] on link "Employee Home" at bounding box center [927, 40] width 72 height 10
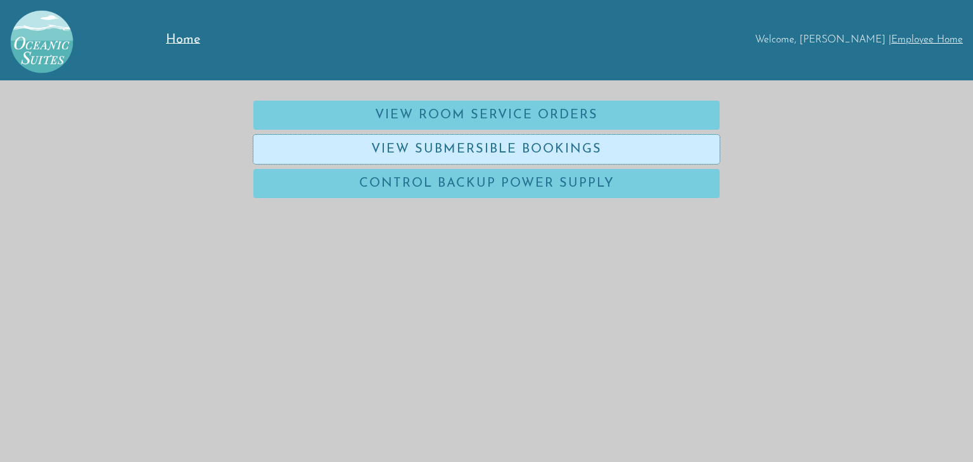
click at [654, 156] on link "View Submersible Bookings" at bounding box center [486, 149] width 466 height 29
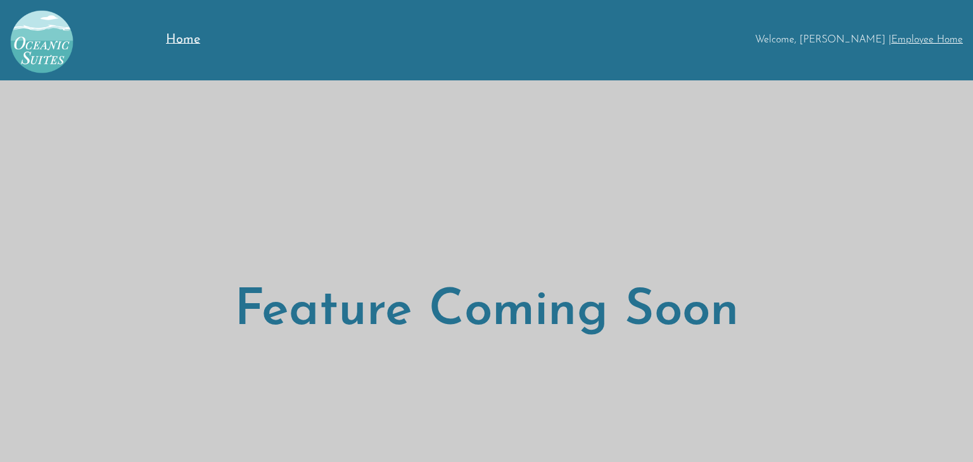
click at [929, 42] on link "Employee Home" at bounding box center [927, 40] width 72 height 10
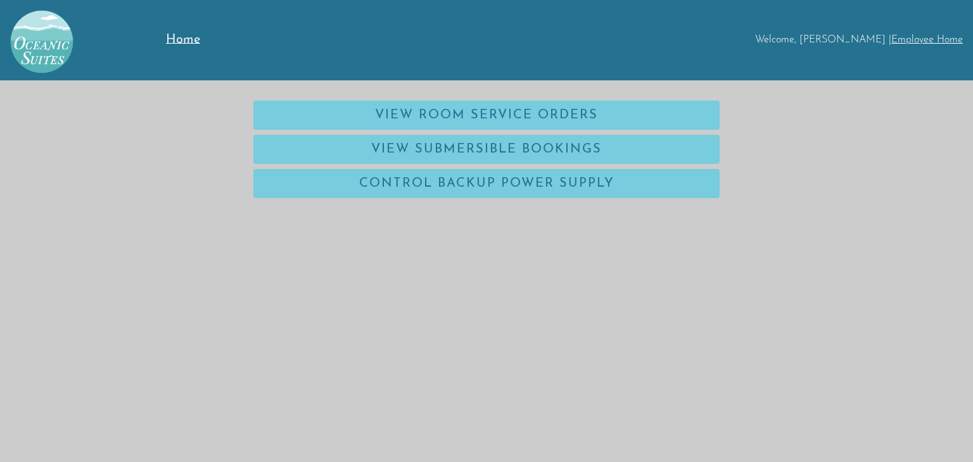
click at [180, 39] on span "Home" at bounding box center [183, 40] width 34 height 13
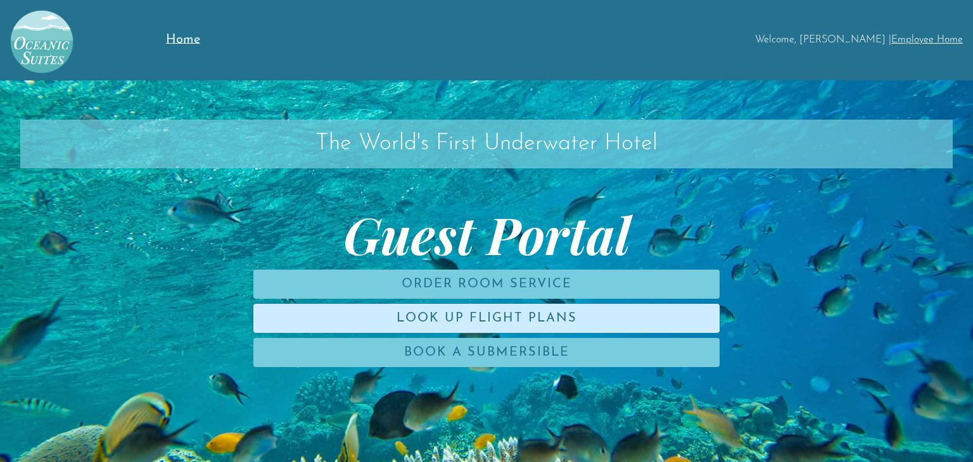
click at [577, 310] on link "Look Up Flight Plans" at bounding box center [486, 318] width 466 height 29
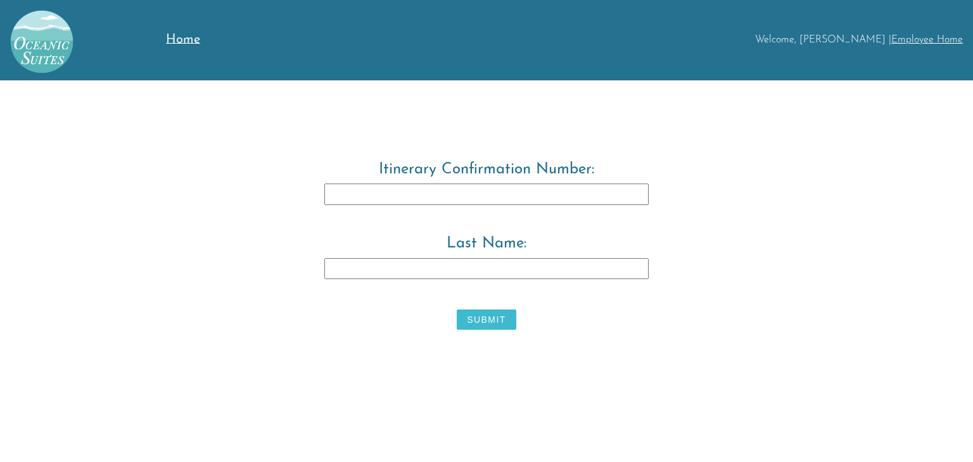
click at [857, 39] on div "Welcome, [PERSON_NAME] | Employee Home" at bounding box center [602, 39] width 719 height 11
click at [957, 43] on link "Employee Home" at bounding box center [927, 40] width 72 height 10
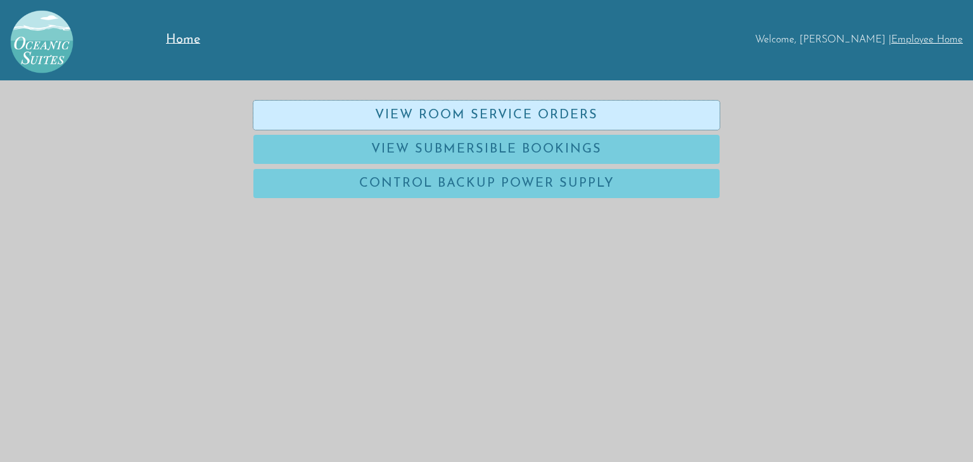
click at [501, 122] on link "View Room Service Orders" at bounding box center [486, 115] width 466 height 29
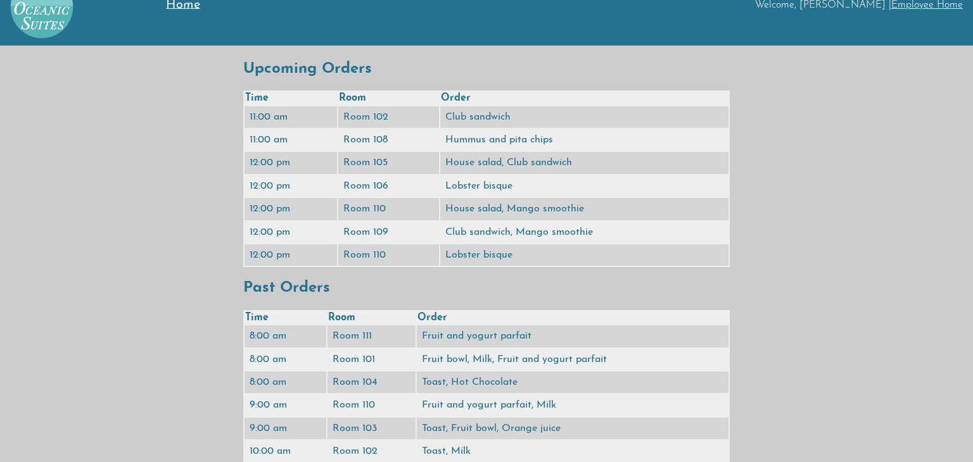
scroll to position [34, 0]
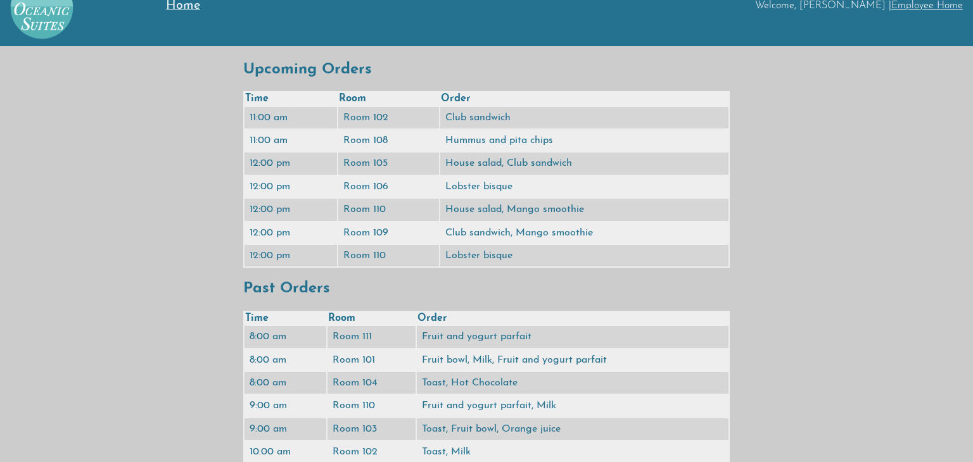
click at [364, 396] on td "Room 110" at bounding box center [371, 406] width 88 height 22
click at [177, 3] on span "Home" at bounding box center [183, 5] width 34 height 13
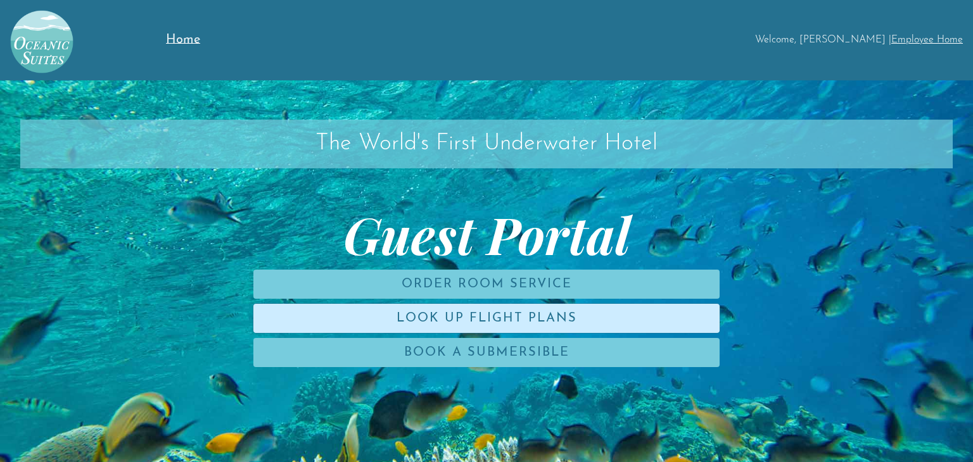
click at [456, 307] on link "Look Up Flight Plans" at bounding box center [486, 318] width 466 height 29
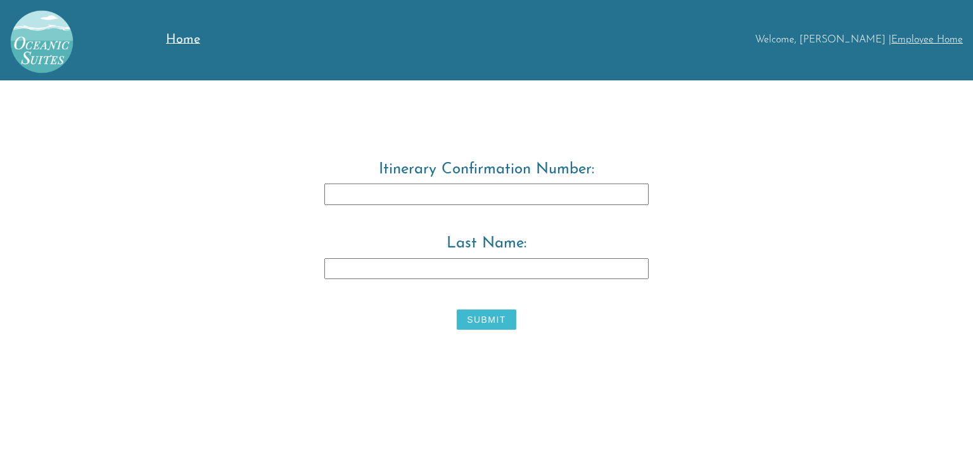
click at [453, 194] on input "Itinerary Confirmation Number:" at bounding box center [486, 195] width 324 height 22
type input "3829483"
type input "Tore"
click at [484, 322] on button "Submit" at bounding box center [485, 320] width 59 height 20
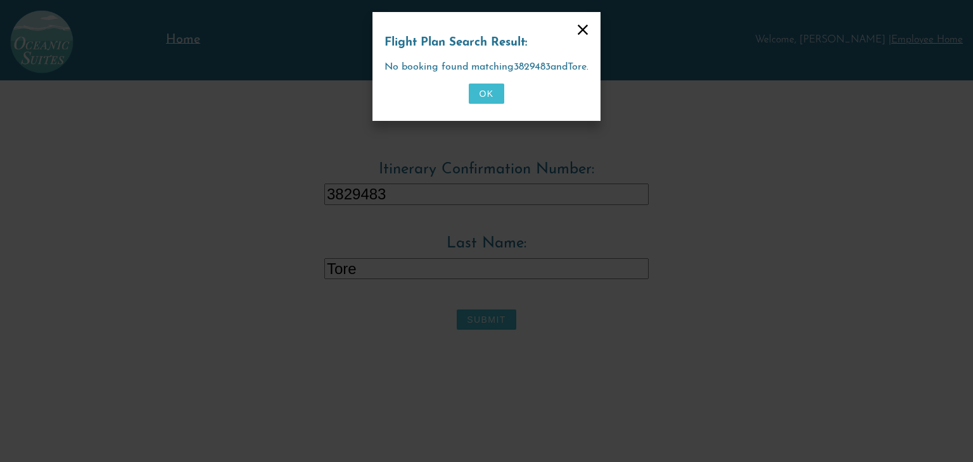
click at [491, 87] on button "OK" at bounding box center [486, 94] width 35 height 20
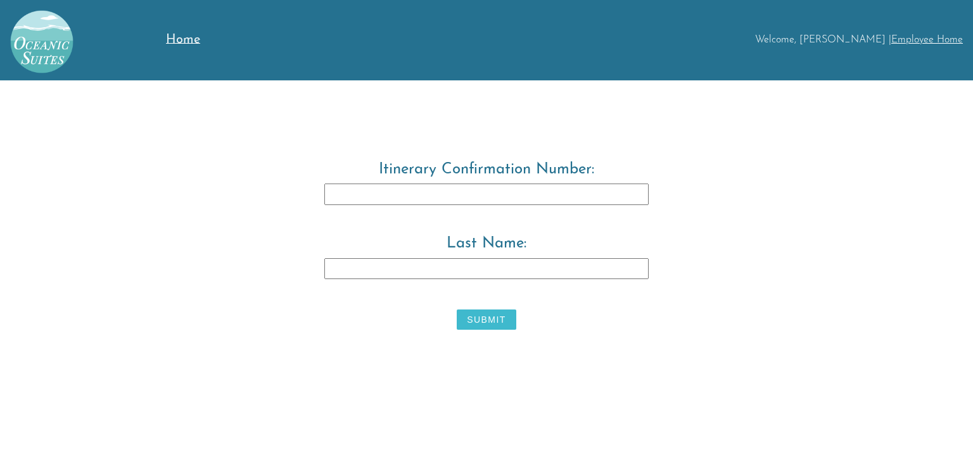
click at [484, 197] on input "Itinerary Confirmation Number:" at bounding box center [486, 195] width 324 height 22
type input "3829483"
click at [485, 318] on button "Submit" at bounding box center [485, 320] width 59 height 20
click at [505, 262] on input "Last Name:" at bounding box center [486, 269] width 324 height 22
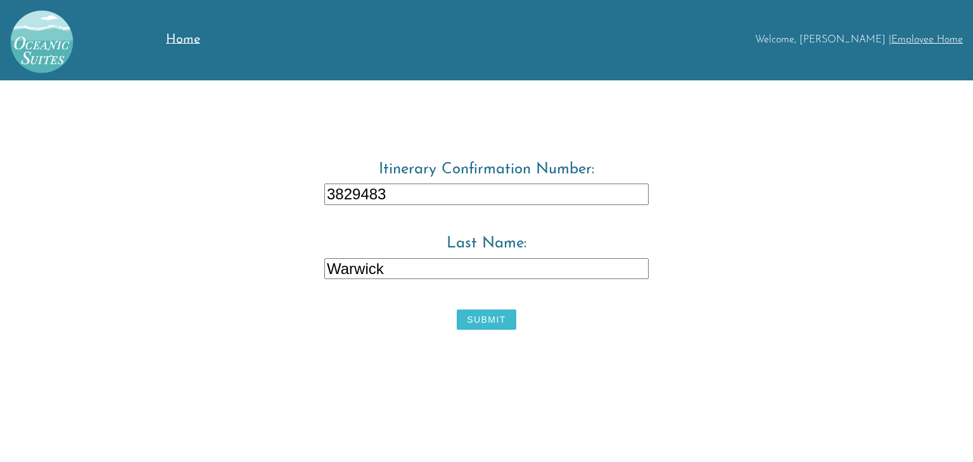
type input "Warwick"
click at [489, 318] on button "Submit" at bounding box center [485, 320] width 59 height 20
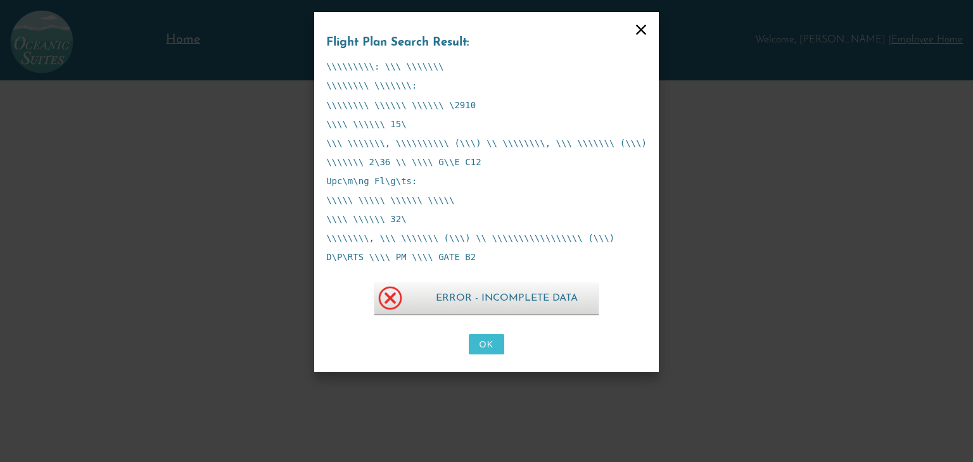
click at [479, 347] on button "OK" at bounding box center [486, 344] width 35 height 20
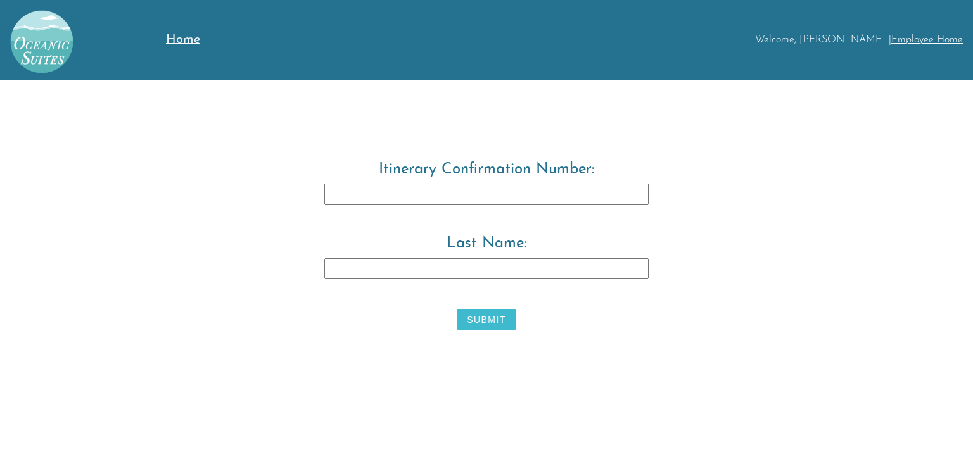
click at [471, 188] on input "Itinerary Confirmation Number:" at bounding box center [486, 195] width 324 height 22
type input "3829473"
type input "Warwick"
click at [479, 327] on button "Submit" at bounding box center [485, 320] width 59 height 20
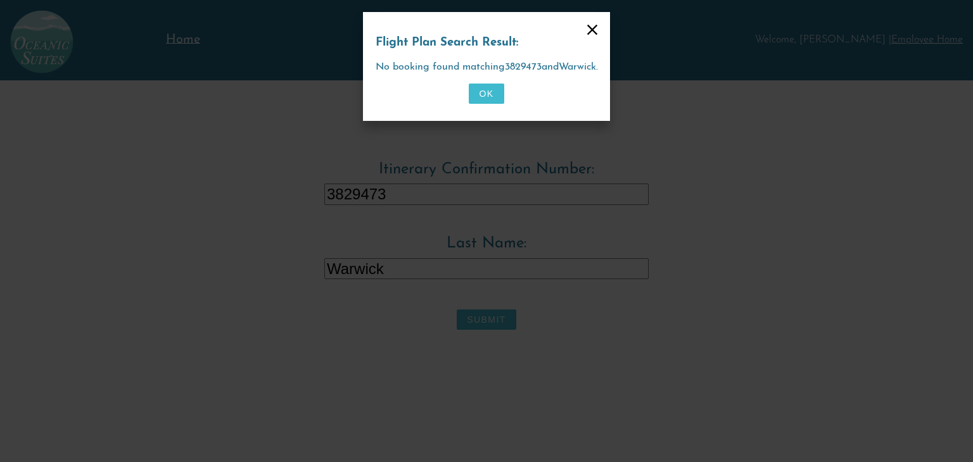
click at [493, 101] on button "OK" at bounding box center [486, 94] width 35 height 20
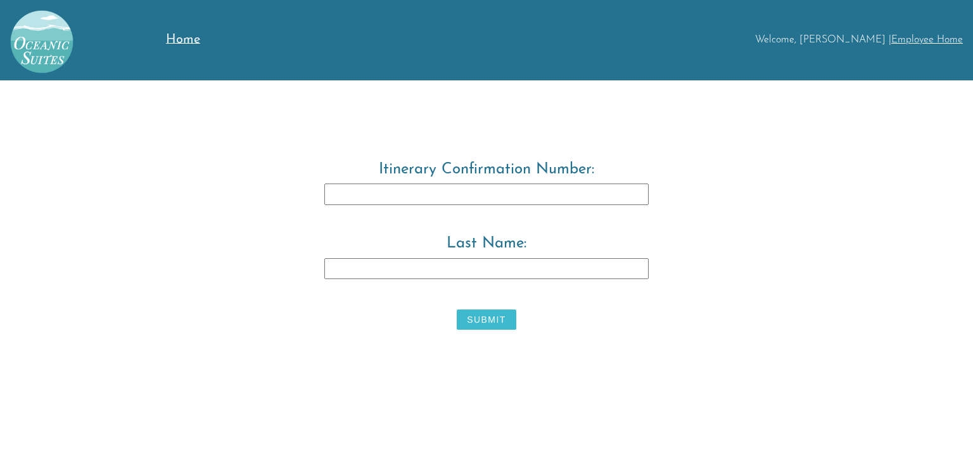
click at [416, 270] on input "Last Name:" at bounding box center [486, 269] width 324 height 22
type input "Warwick"
click at [446, 201] on input "Itinerary Confirmation Number:" at bounding box center [486, 195] width 324 height 22
type input "3829483"
click at [481, 328] on button "Submit" at bounding box center [485, 320] width 59 height 20
